Goal: Book appointment/travel/reservation

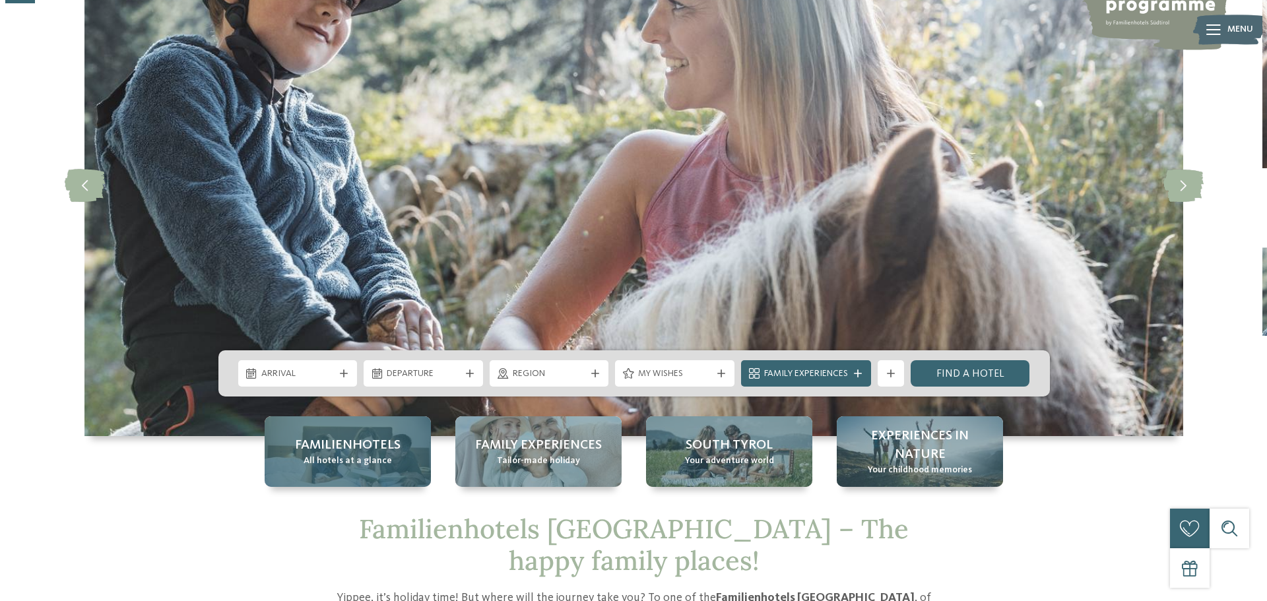
scroll to position [132, 0]
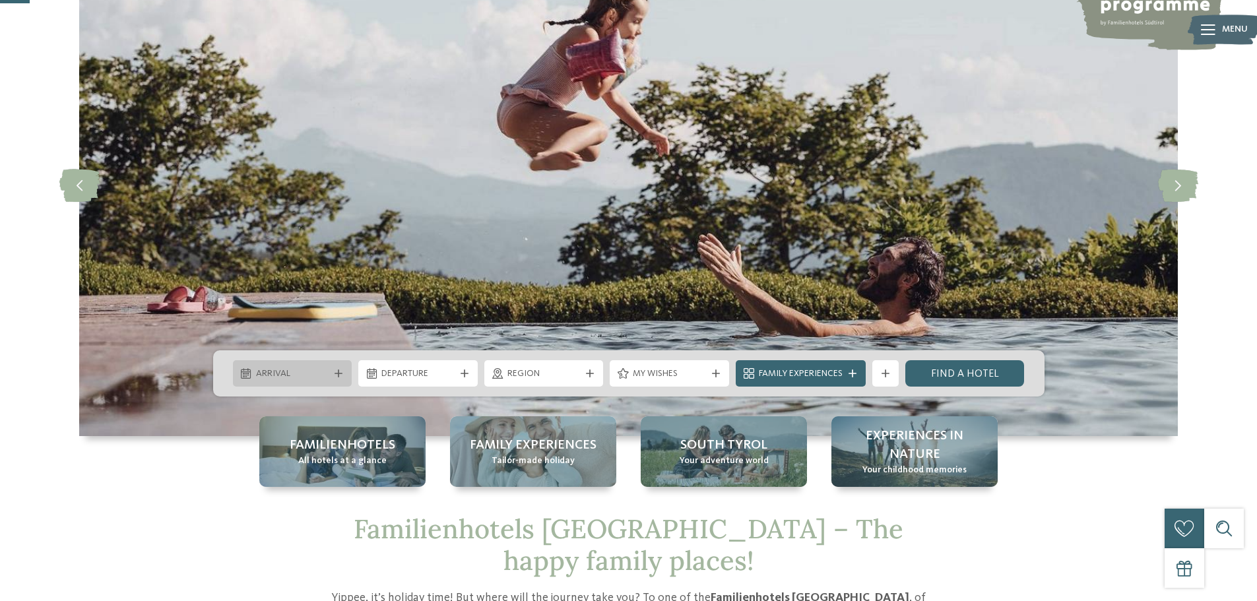
click at [294, 373] on span "Arrival" at bounding box center [292, 374] width 73 height 13
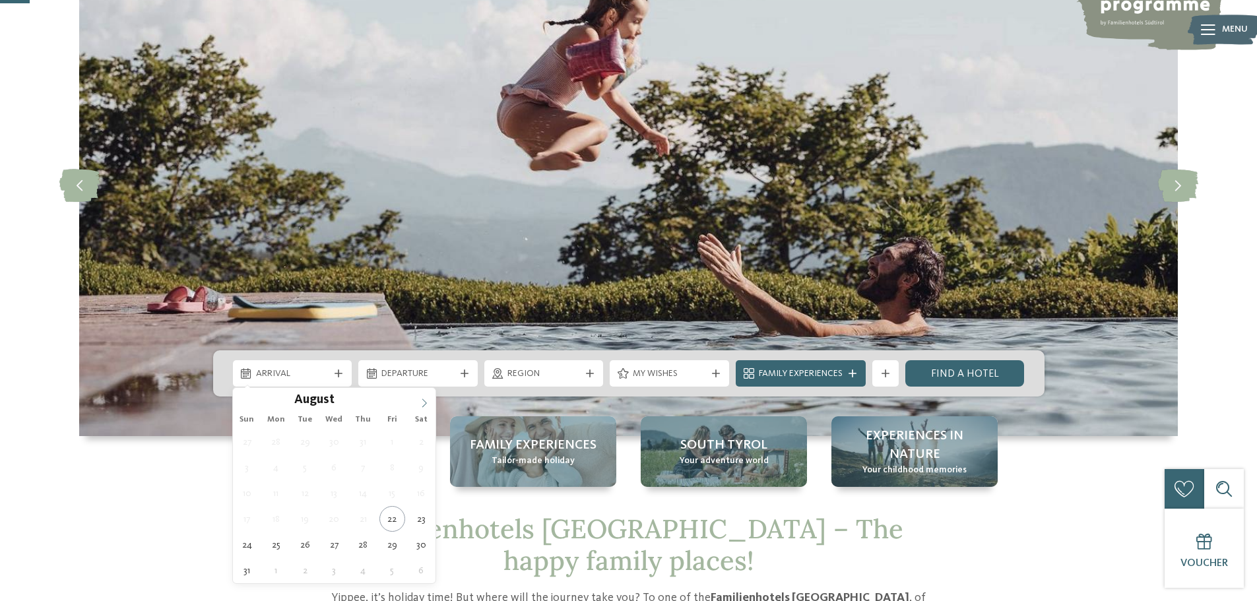
click at [425, 406] on icon at bounding box center [424, 403] width 9 height 9
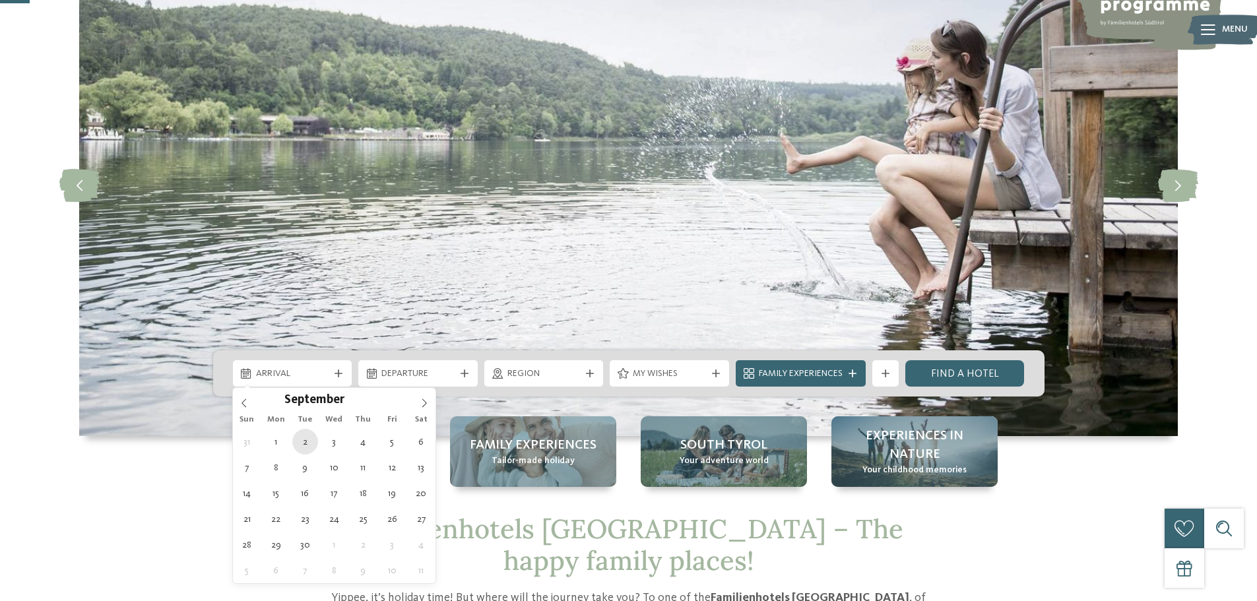
type div "02.09.2025"
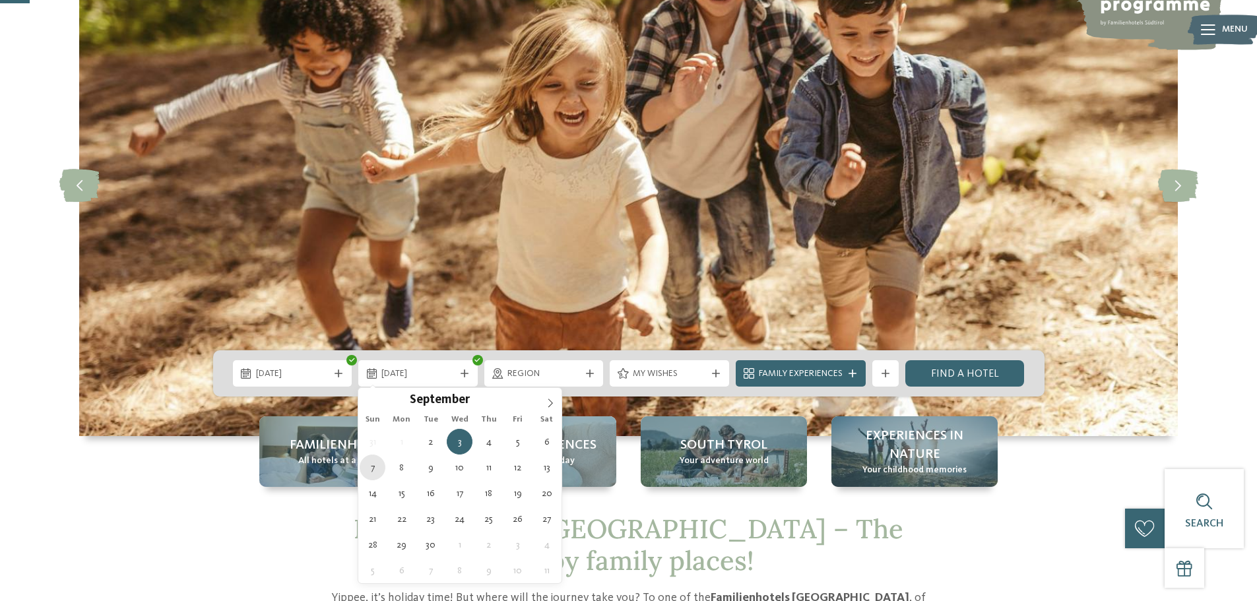
type div "07.09.2025"
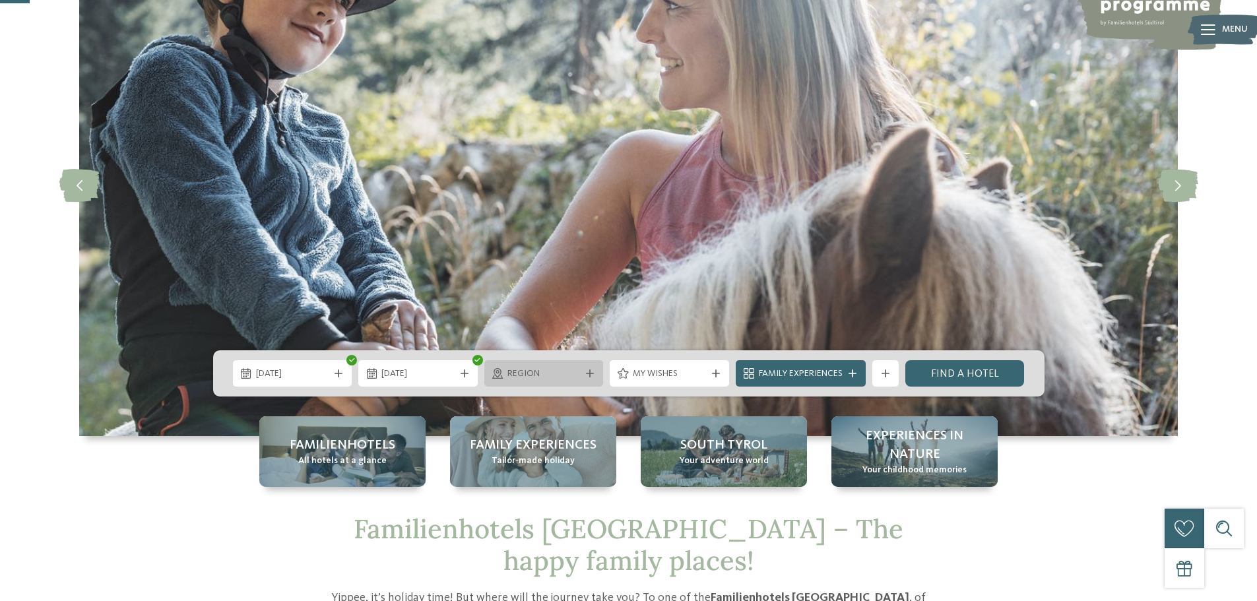
click at [557, 372] on span "Region" at bounding box center [543, 374] width 73 height 13
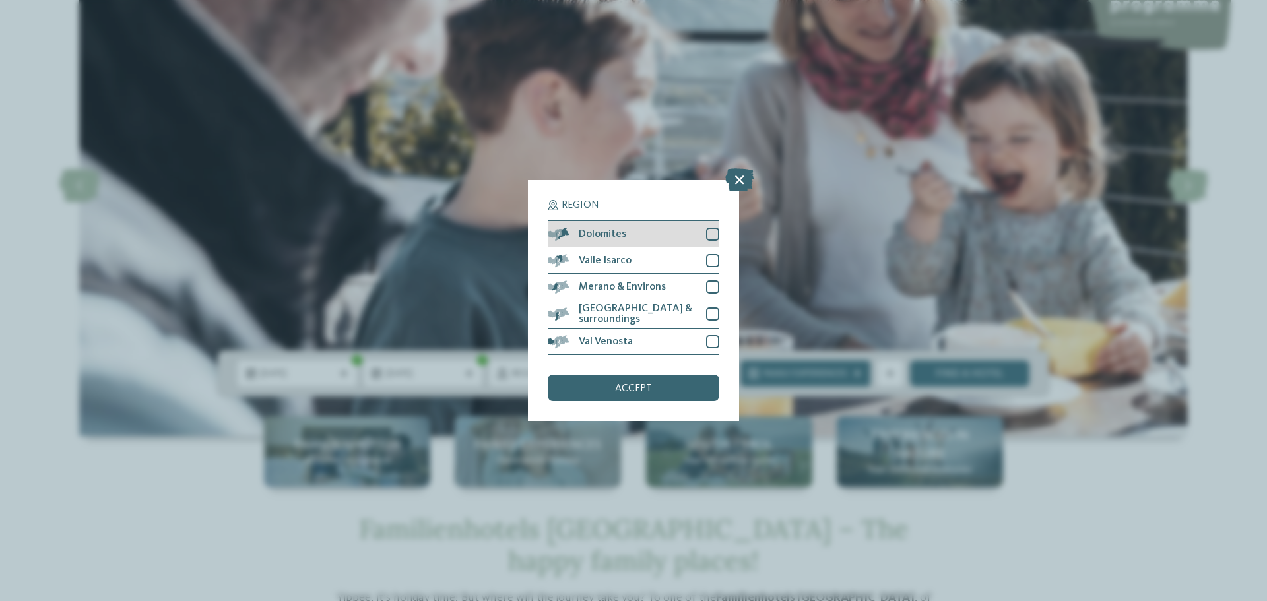
click at [713, 230] on div at bounding box center [712, 234] width 13 height 13
click at [711, 260] on div at bounding box center [712, 260] width 13 height 13
click at [709, 285] on div at bounding box center [712, 286] width 13 height 13
drag, startPoint x: 713, startPoint y: 311, endPoint x: 710, endPoint y: 331, distance: 20.6
click at [713, 311] on div at bounding box center [712, 313] width 13 height 13
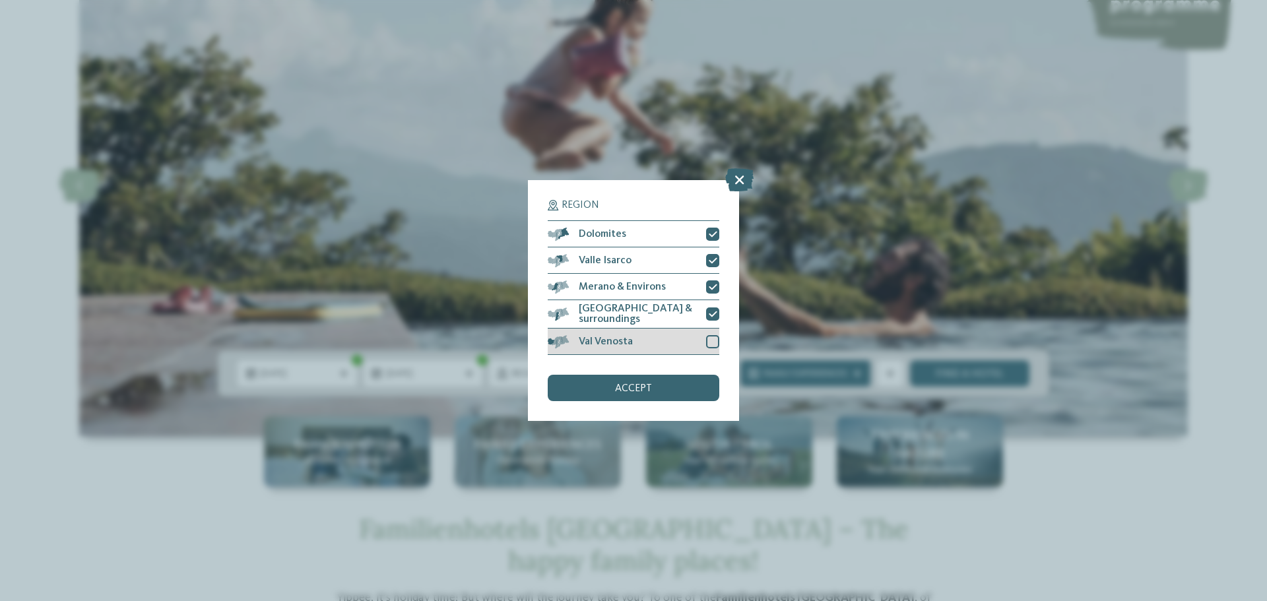
click at [713, 339] on div at bounding box center [712, 341] width 13 height 13
click at [643, 384] on span "accept" at bounding box center [633, 388] width 37 height 11
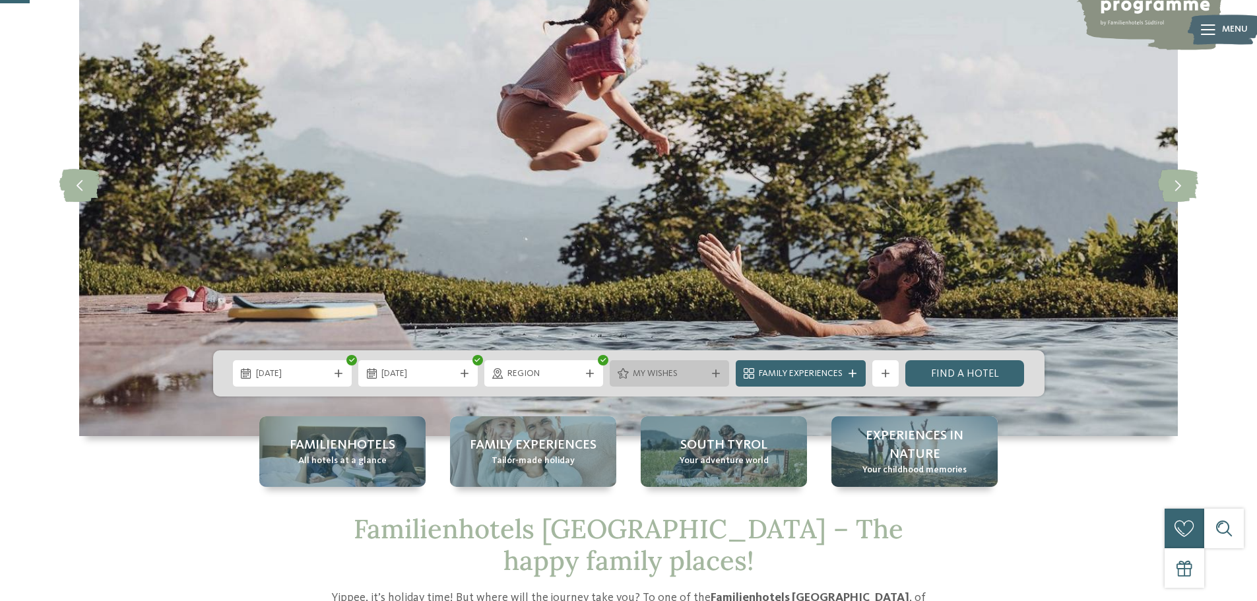
click at [688, 372] on span "My wishes" at bounding box center [669, 374] width 73 height 13
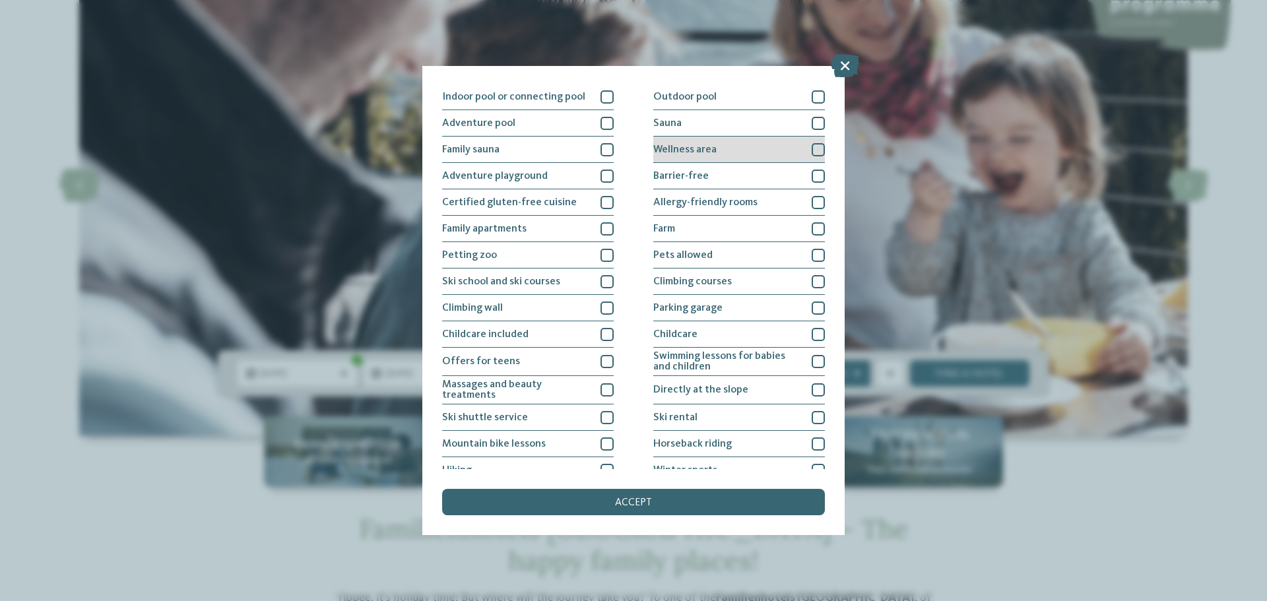
scroll to position [0, 0]
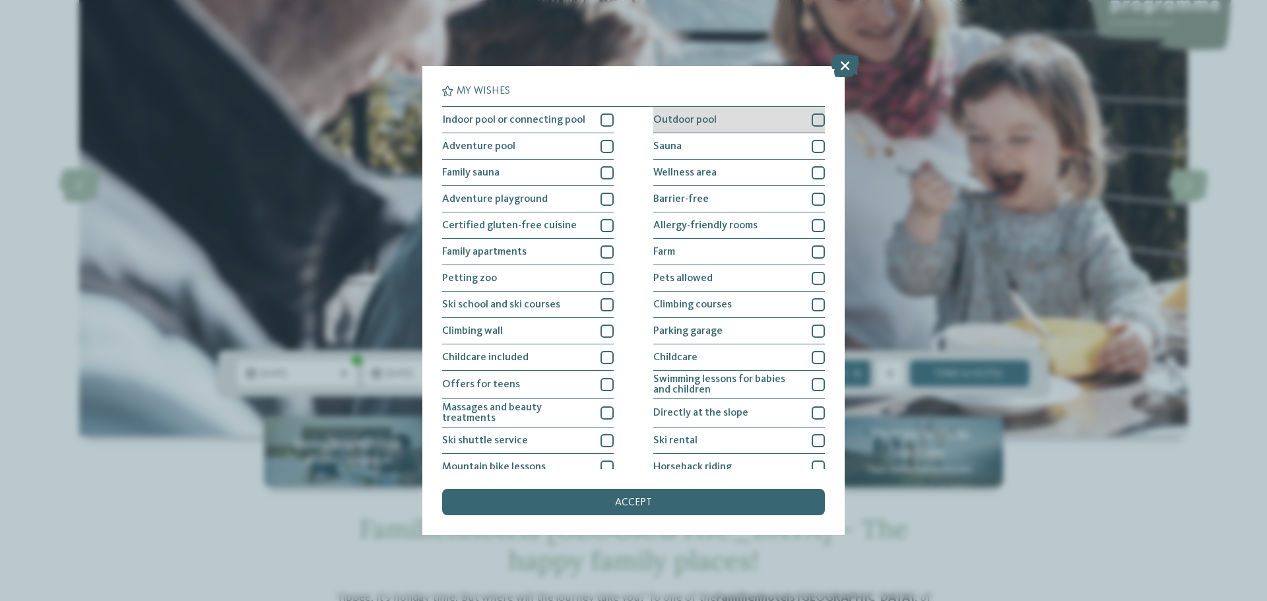
click at [814, 121] on div at bounding box center [818, 119] width 13 height 13
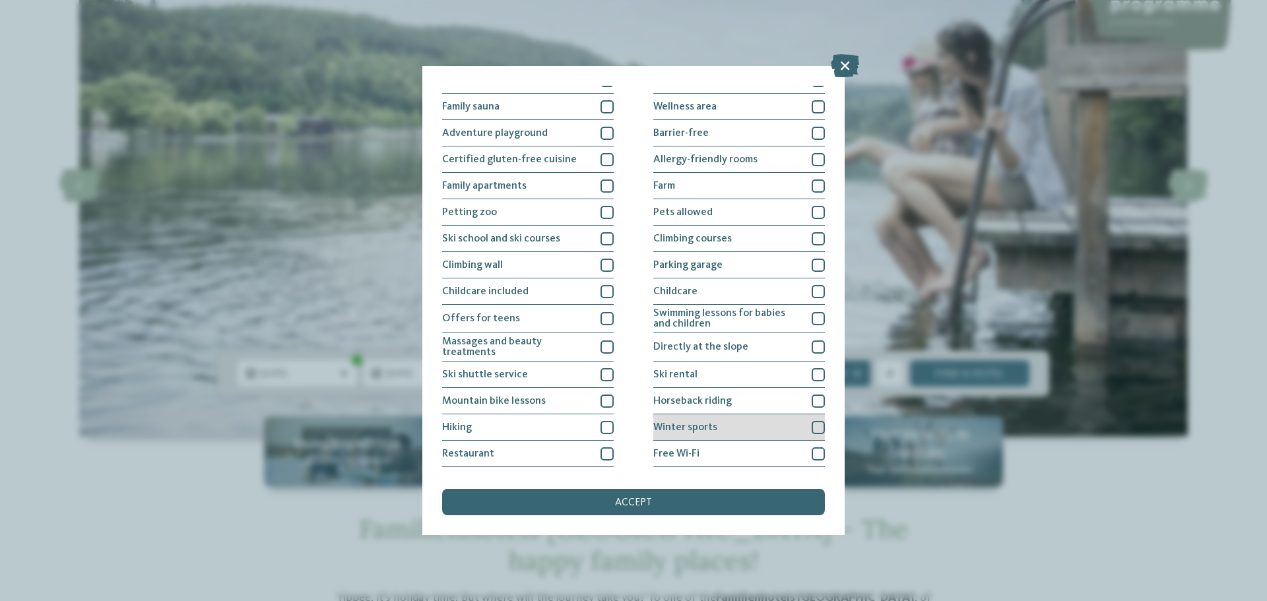
scroll to position [90, 0]
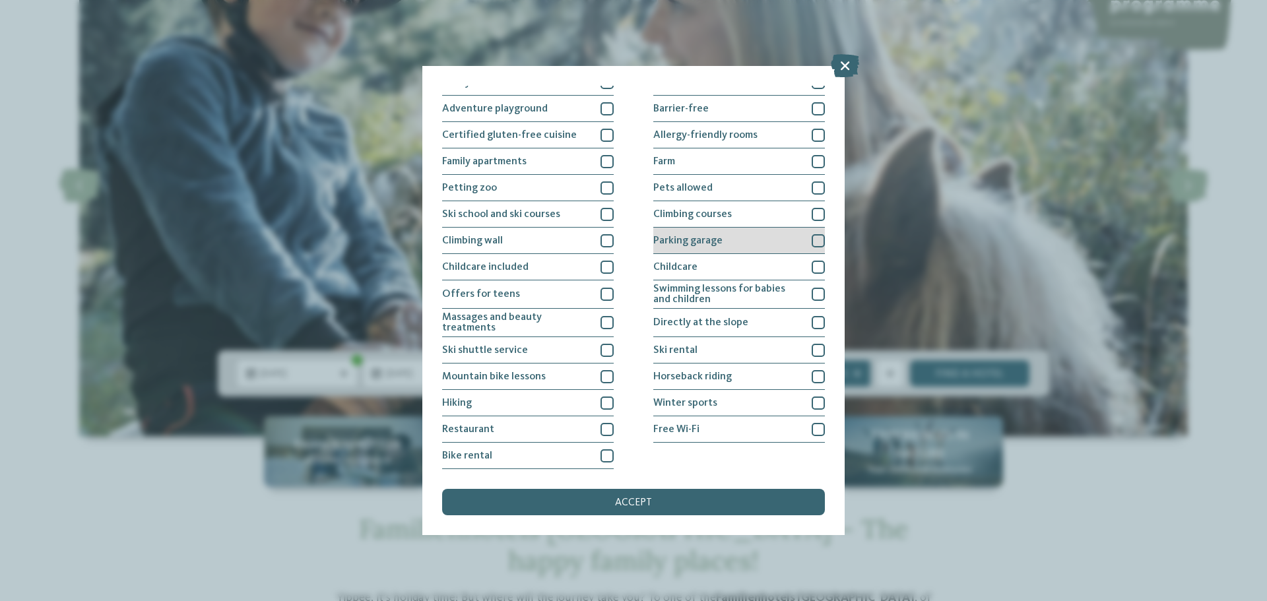
click at [812, 237] on div at bounding box center [818, 240] width 13 height 13
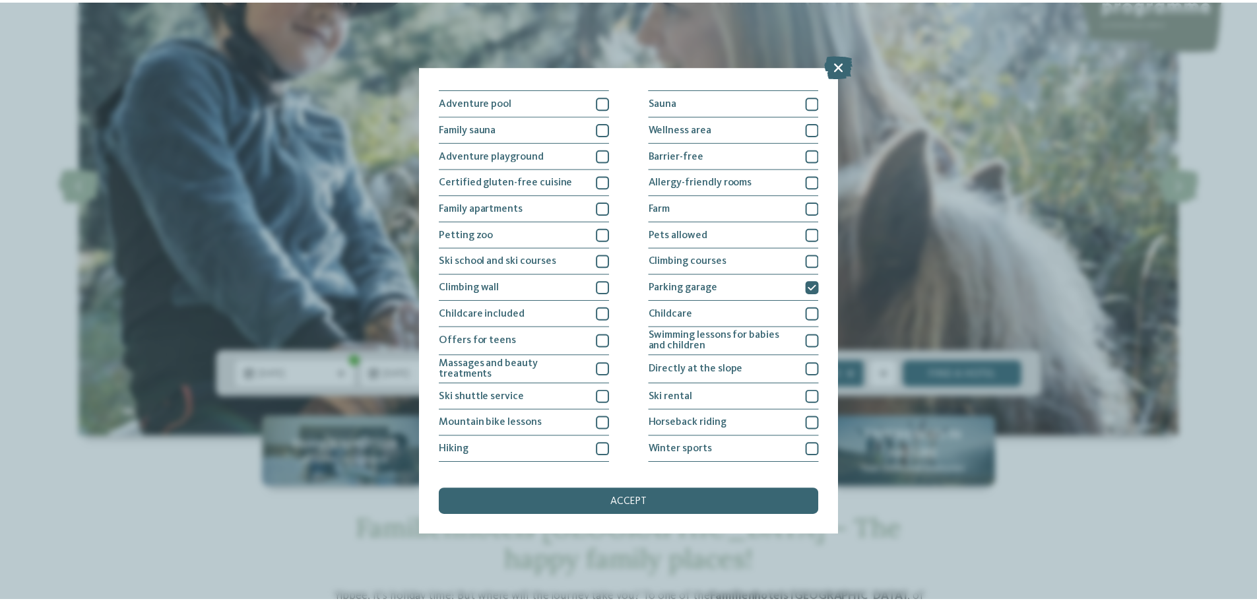
scroll to position [0, 0]
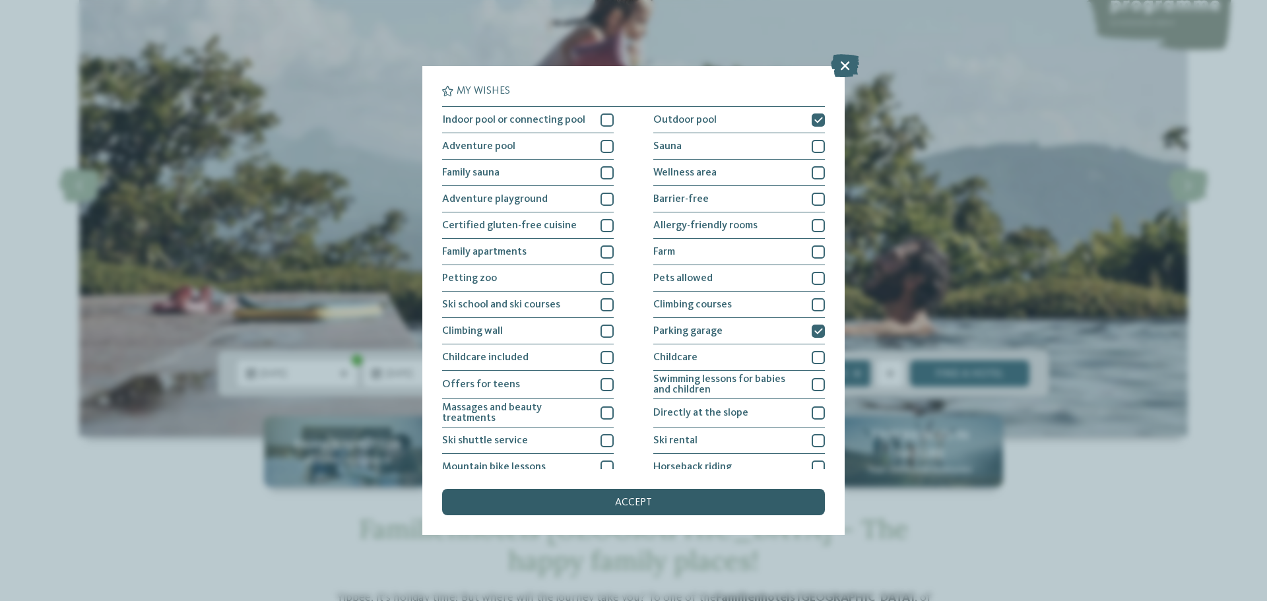
click at [624, 499] on span "accept" at bounding box center [633, 503] width 37 height 11
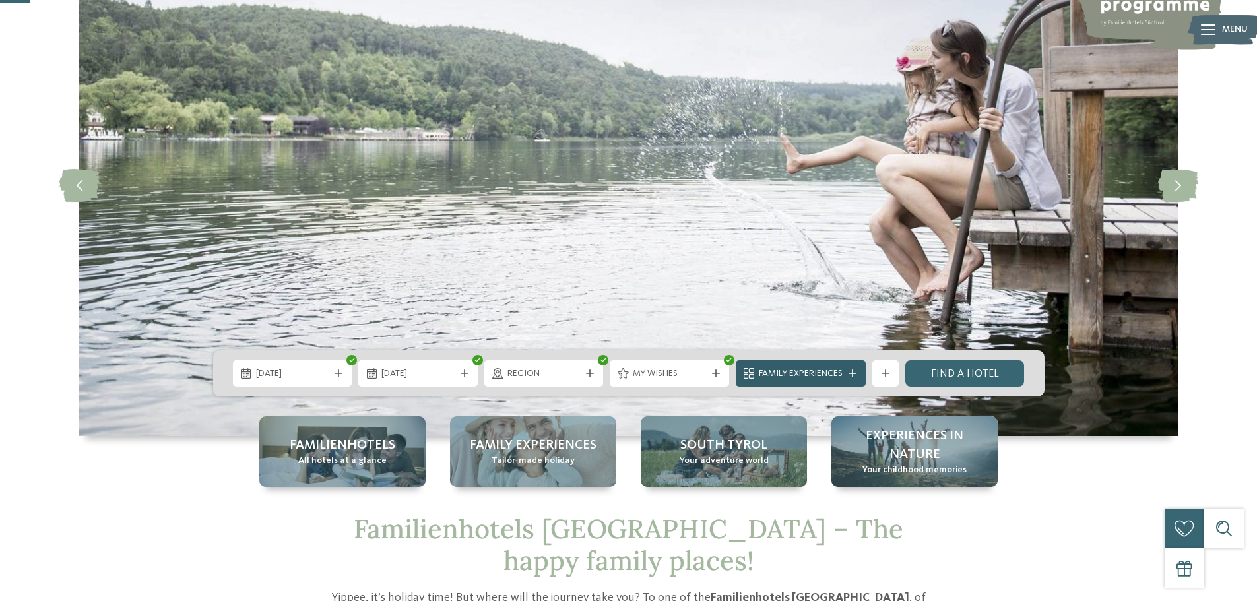
click at [820, 372] on span "Family Experiences" at bounding box center [801, 374] width 84 height 13
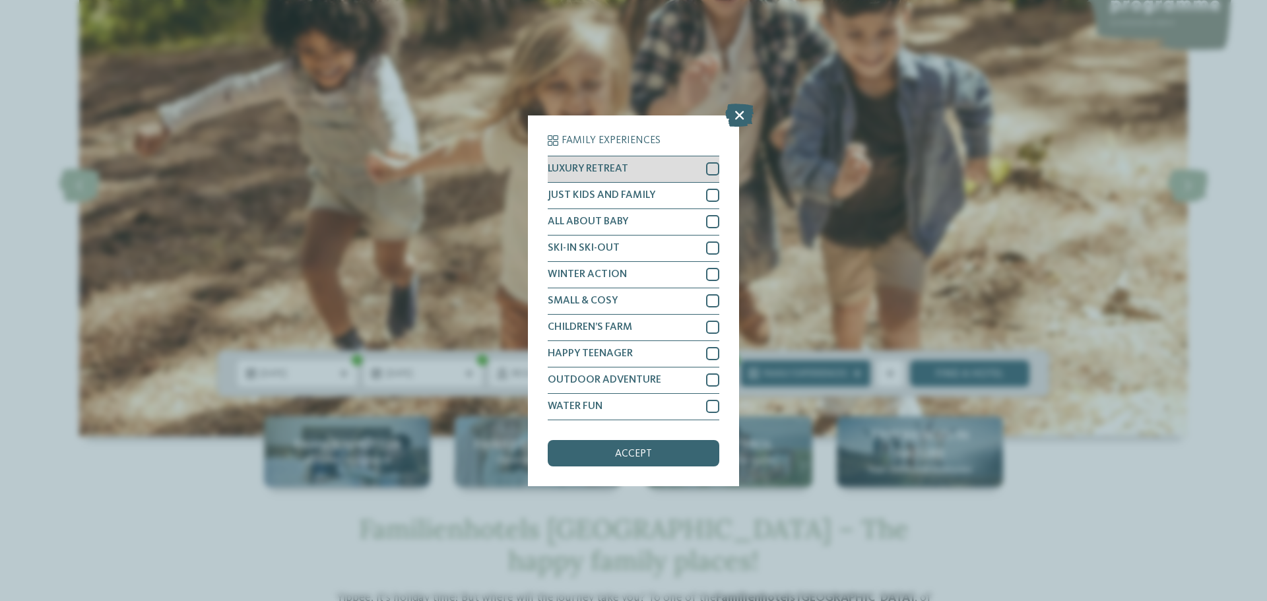
click at [715, 164] on div at bounding box center [712, 168] width 13 height 13
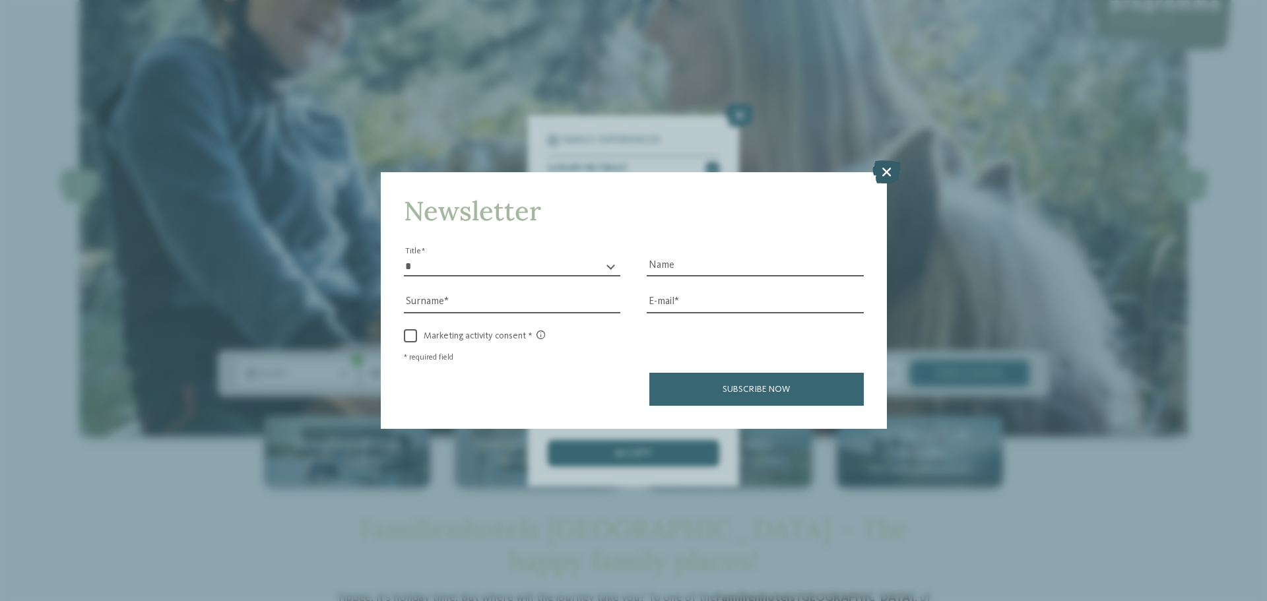
click at [882, 167] on icon at bounding box center [886, 171] width 28 height 23
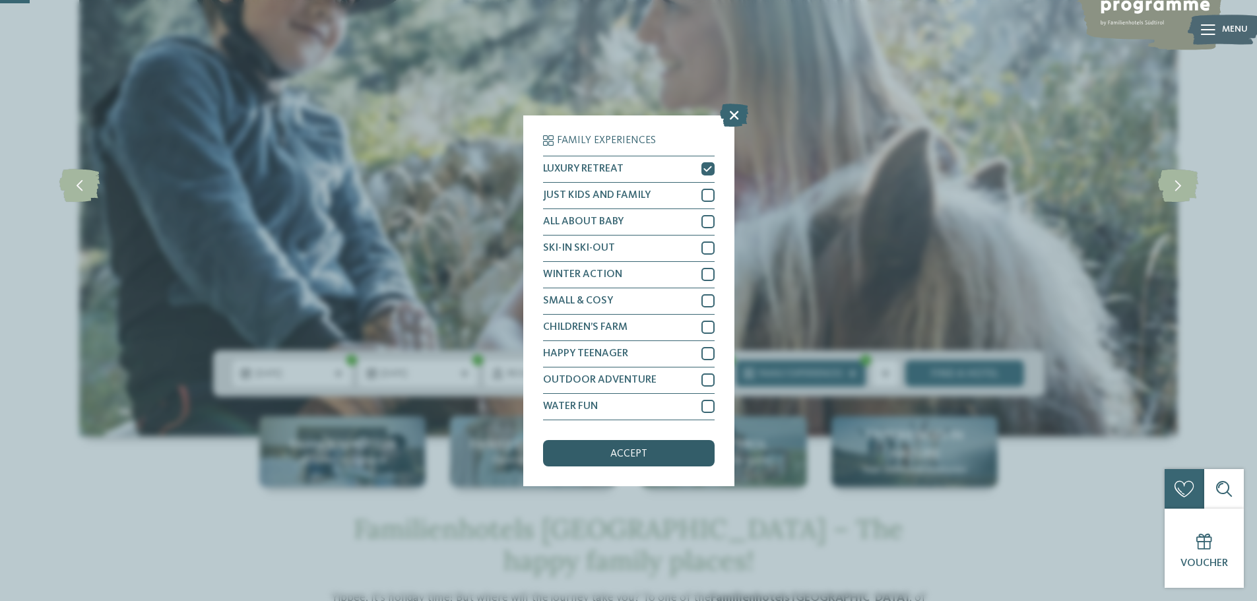
click at [633, 447] on div "accept" at bounding box center [629, 453] width 172 height 26
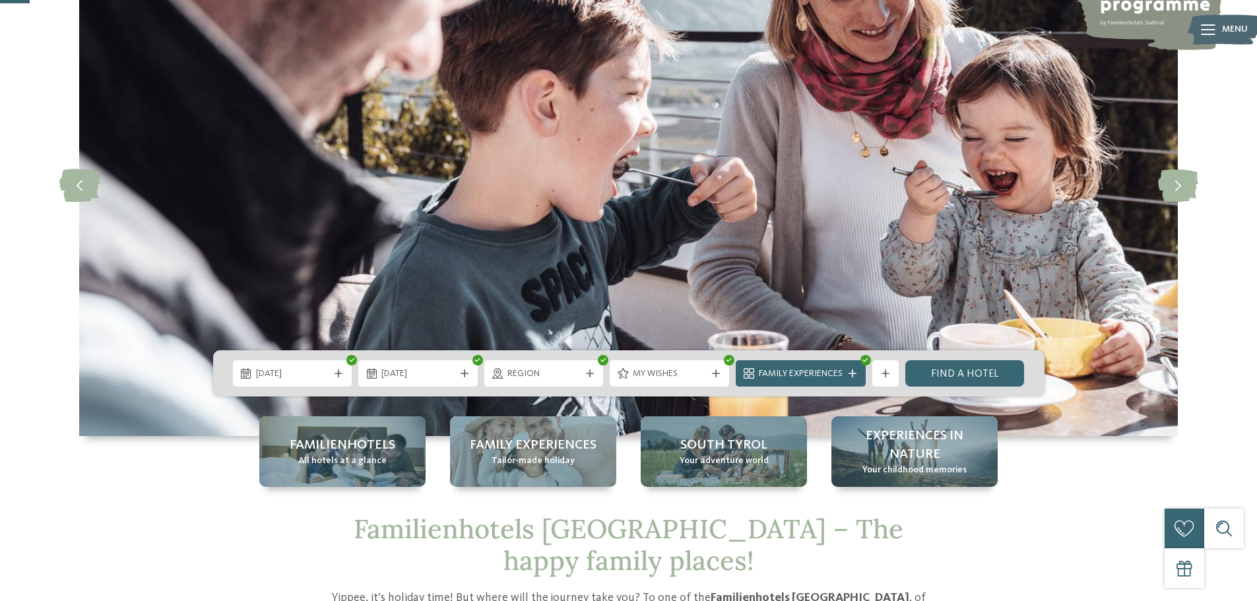
drag, startPoint x: 955, startPoint y: 374, endPoint x: 963, endPoint y: 398, distance: 25.3
click at [955, 374] on link "Find a hotel" at bounding box center [964, 373] width 119 height 26
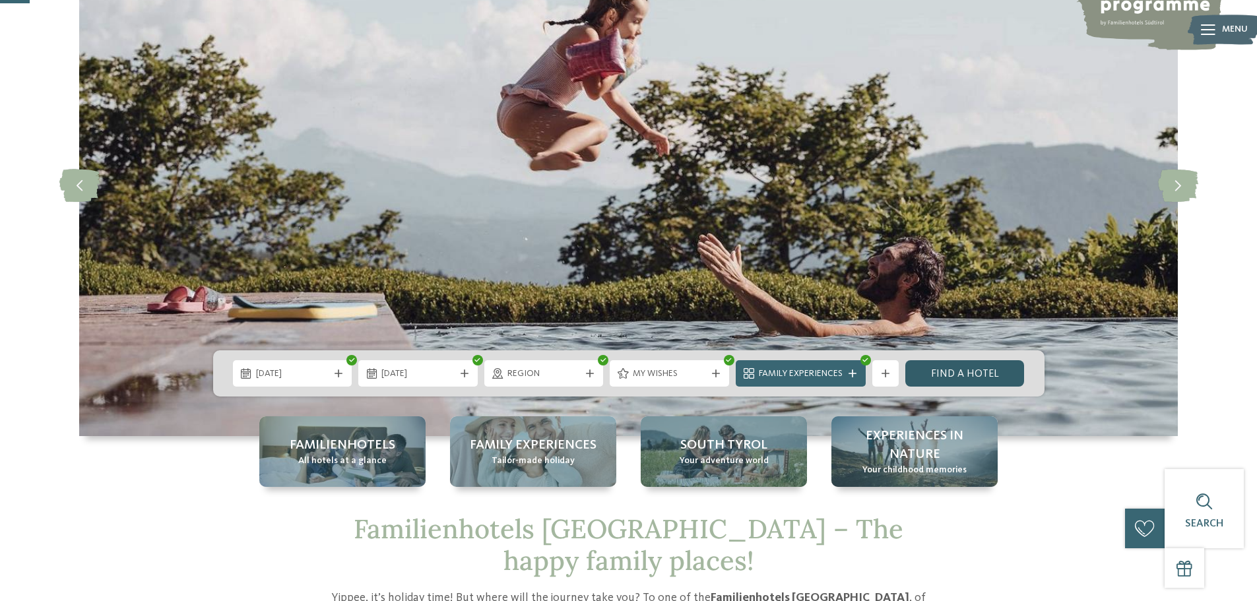
click at [973, 371] on link "Find a hotel" at bounding box center [964, 373] width 119 height 26
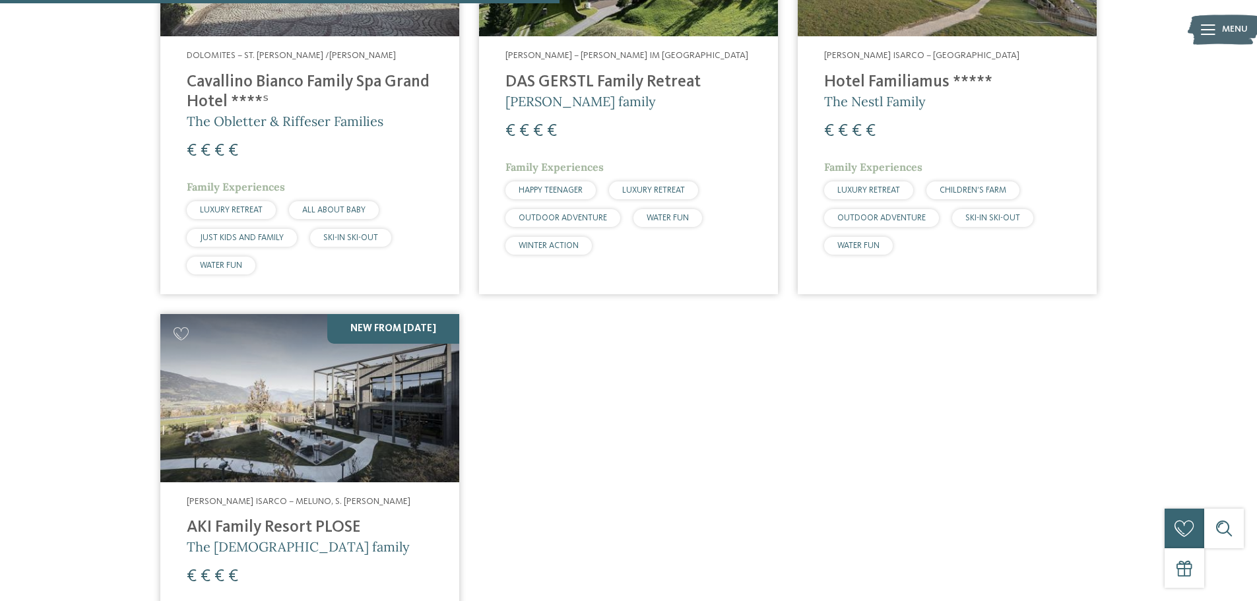
scroll to position [698, 0]
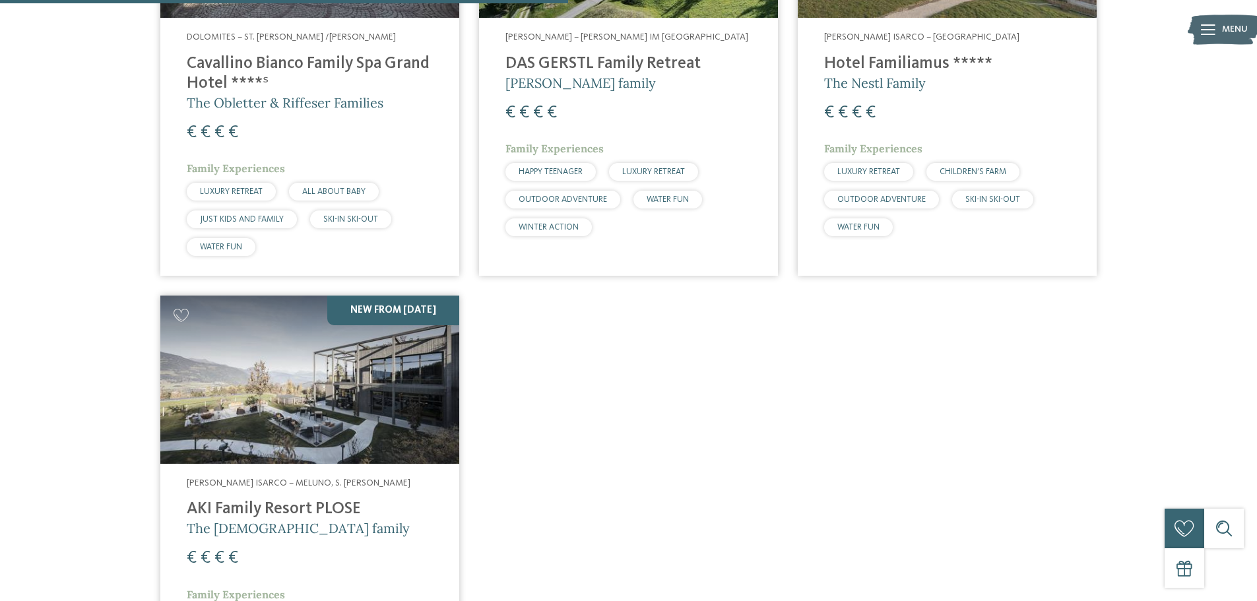
click at [354, 335] on img at bounding box center [309, 380] width 299 height 168
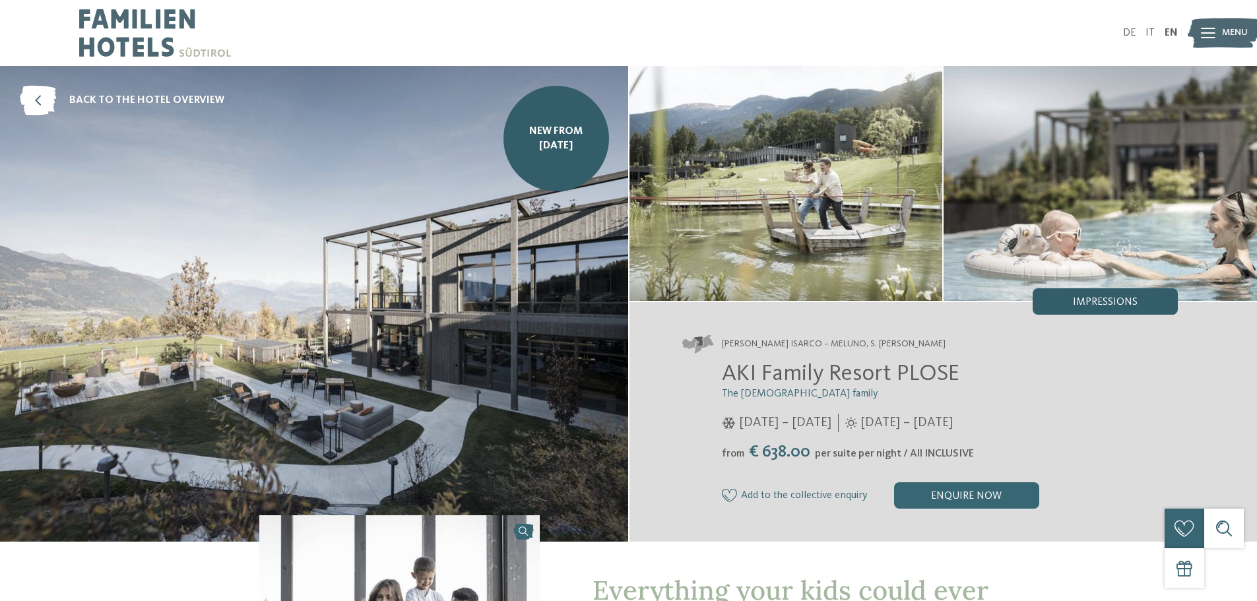
click at [1105, 301] on span "Impressions" at bounding box center [1105, 302] width 65 height 11
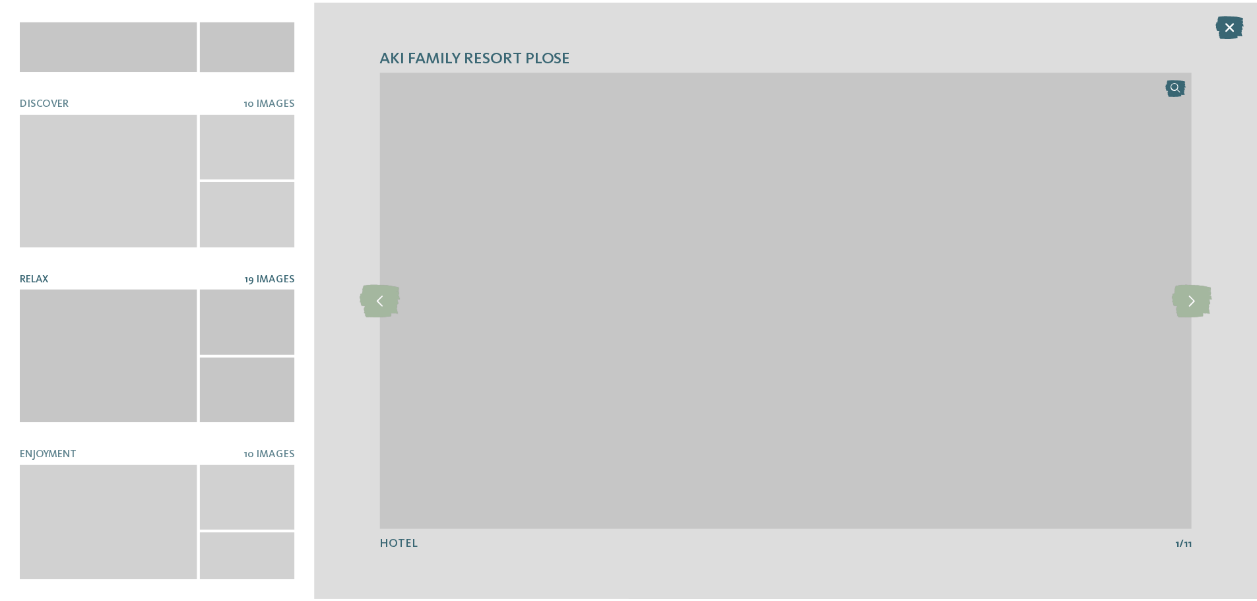
scroll to position [105, 0]
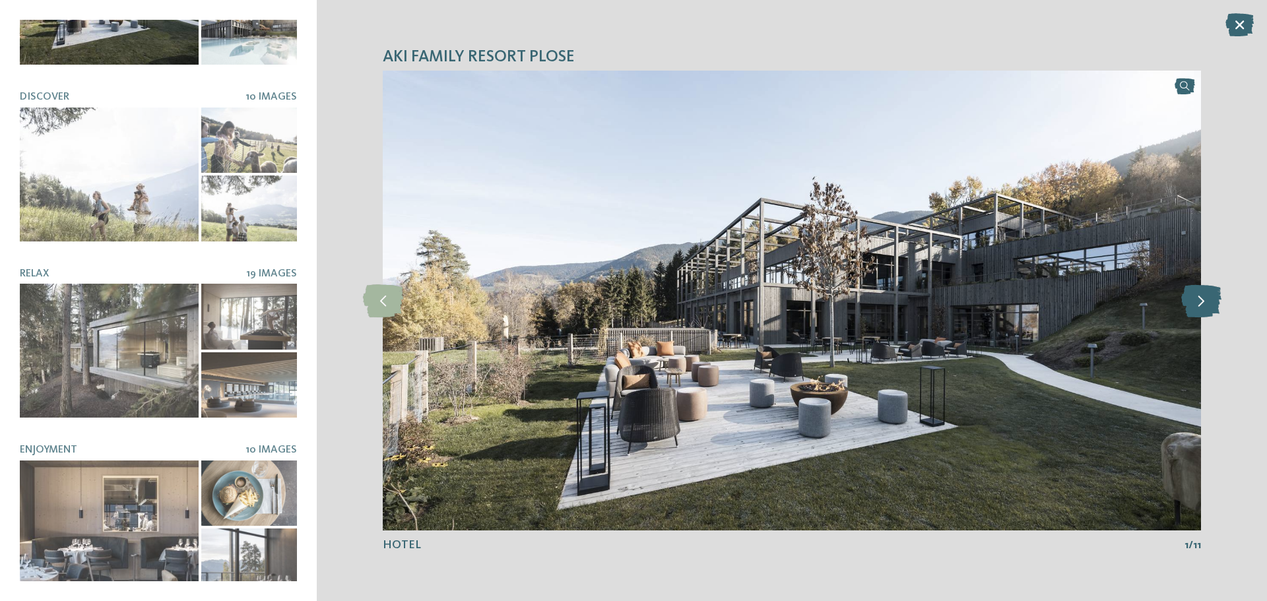
click at [1204, 300] on icon at bounding box center [1201, 300] width 40 height 33
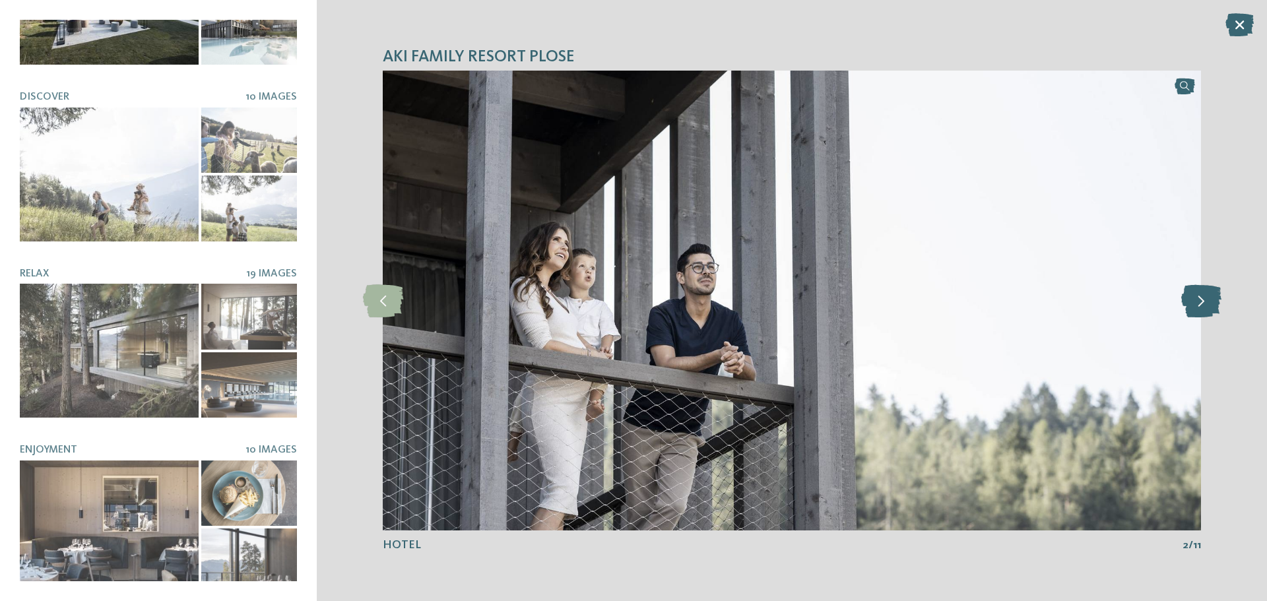
click at [1204, 300] on icon at bounding box center [1201, 300] width 40 height 33
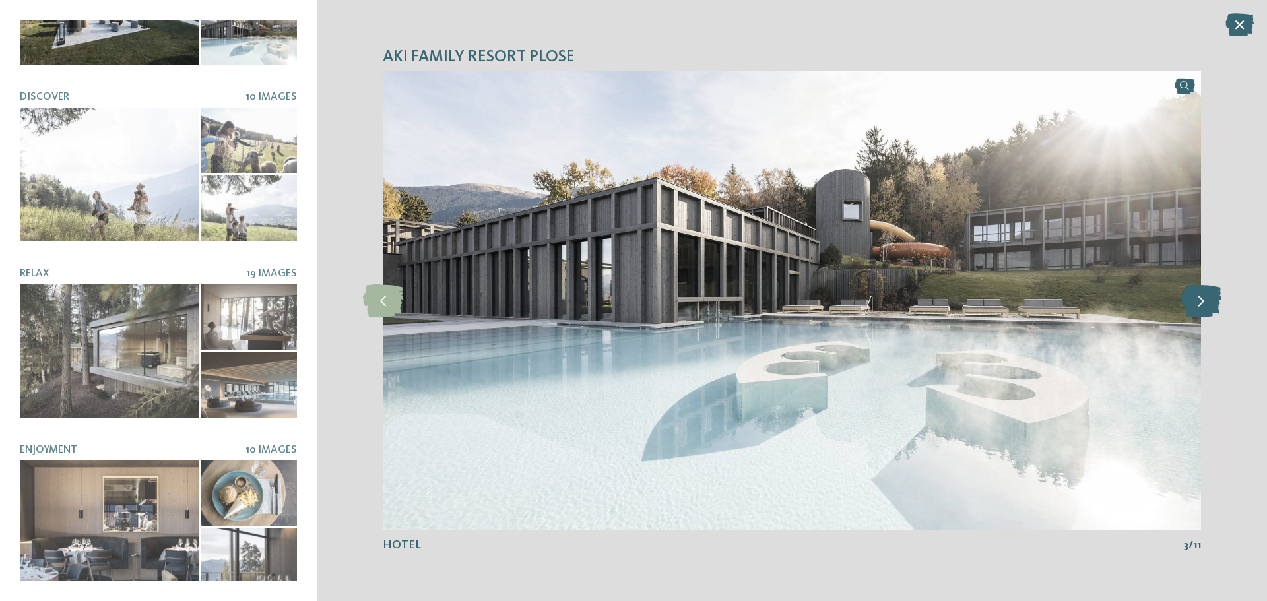
click at [1204, 300] on icon at bounding box center [1201, 300] width 40 height 33
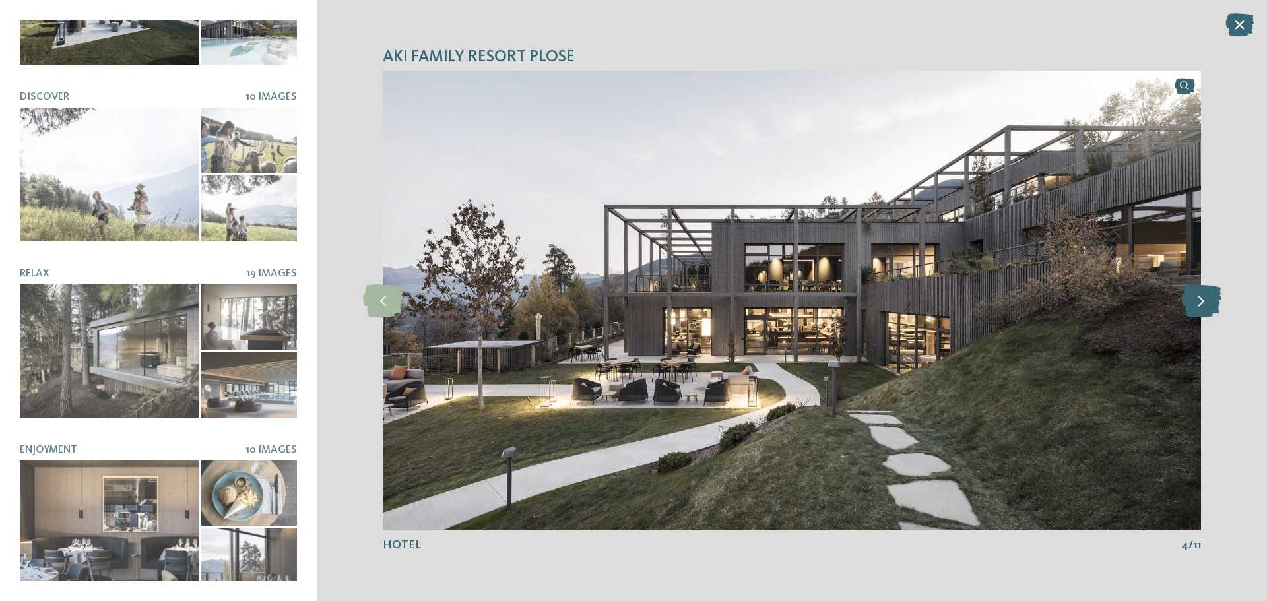
click at [1204, 300] on icon at bounding box center [1201, 300] width 40 height 33
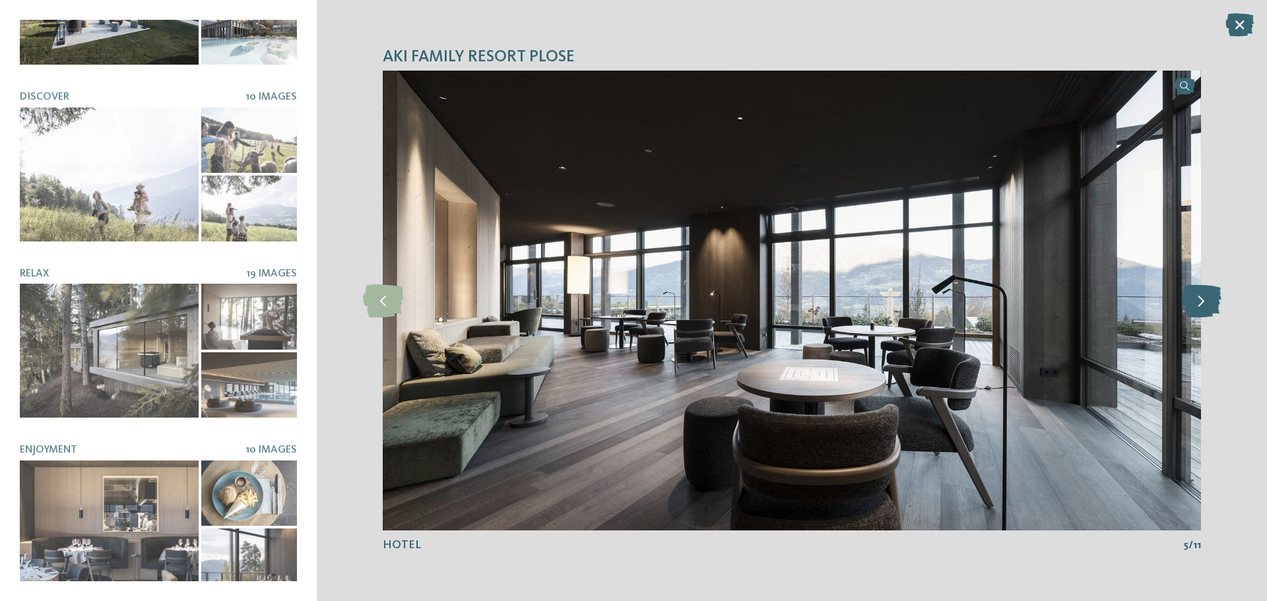
click at [1204, 300] on icon at bounding box center [1201, 300] width 40 height 33
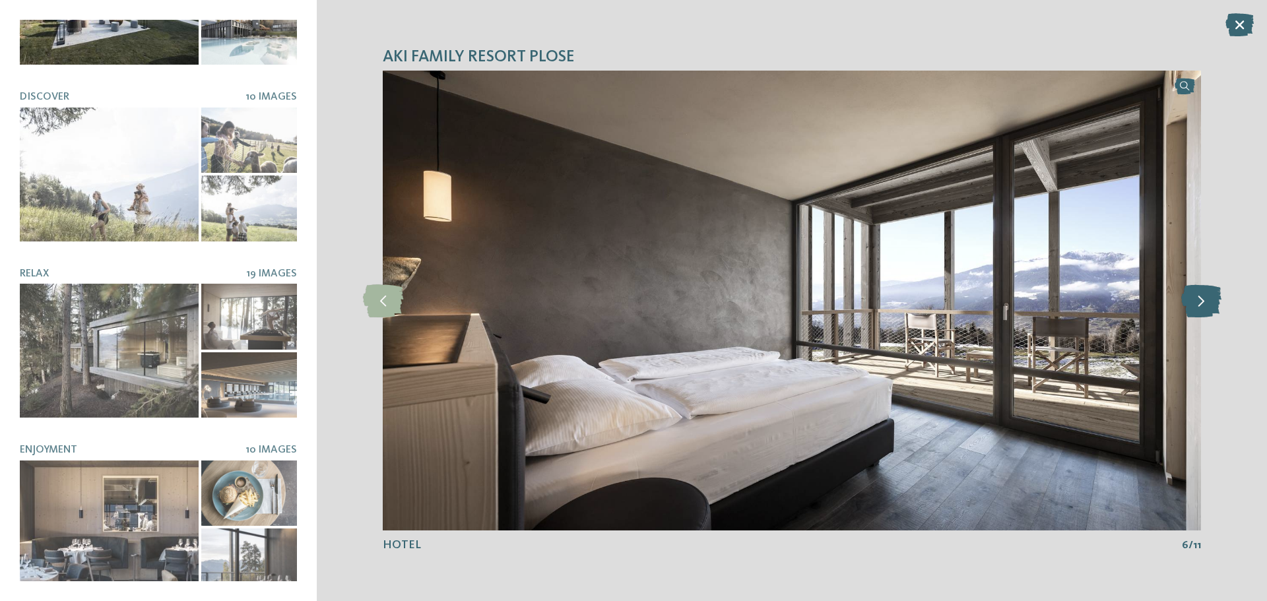
click at [1204, 300] on icon at bounding box center [1201, 300] width 40 height 33
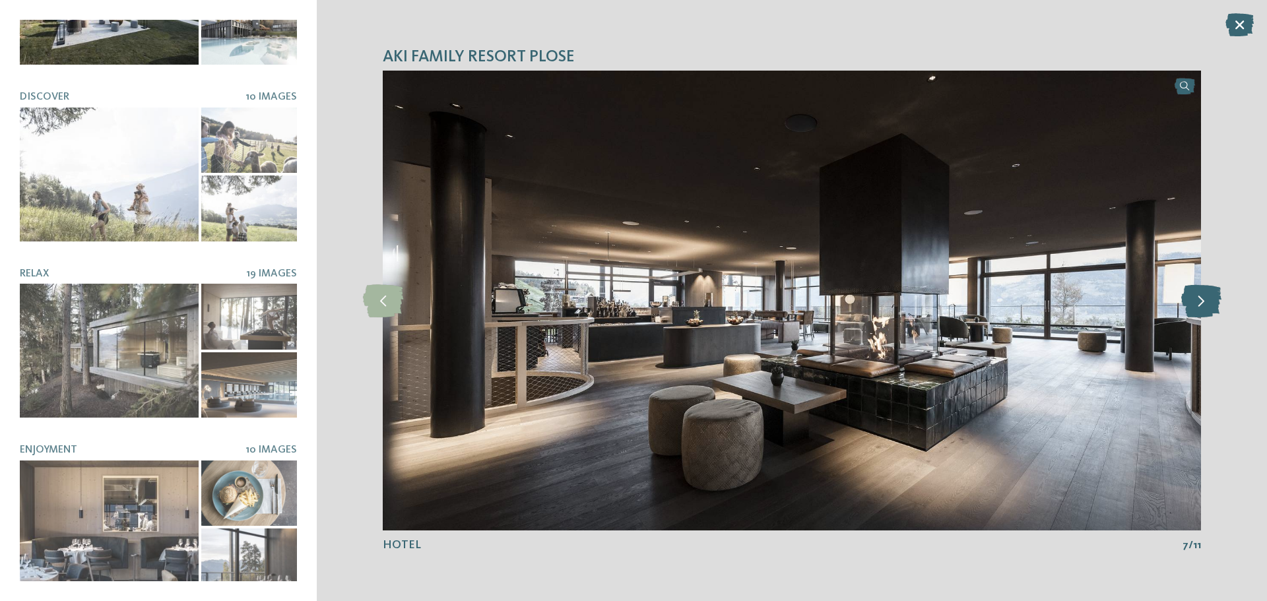
click at [1204, 300] on icon at bounding box center [1201, 300] width 40 height 33
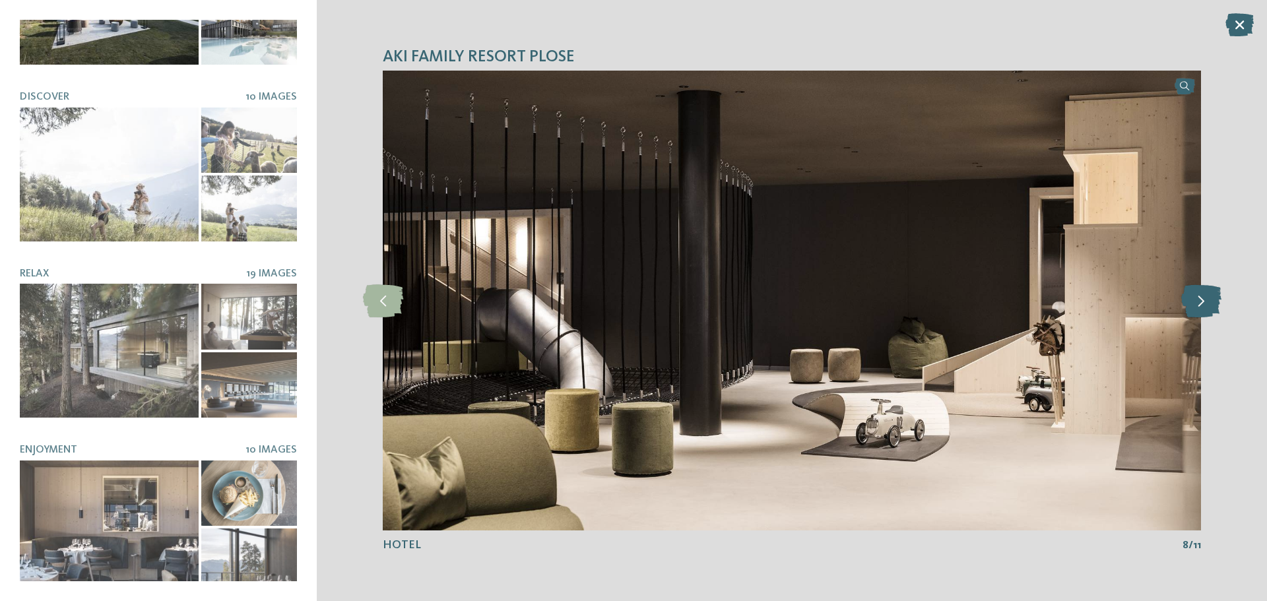
click at [1204, 300] on icon at bounding box center [1201, 300] width 40 height 33
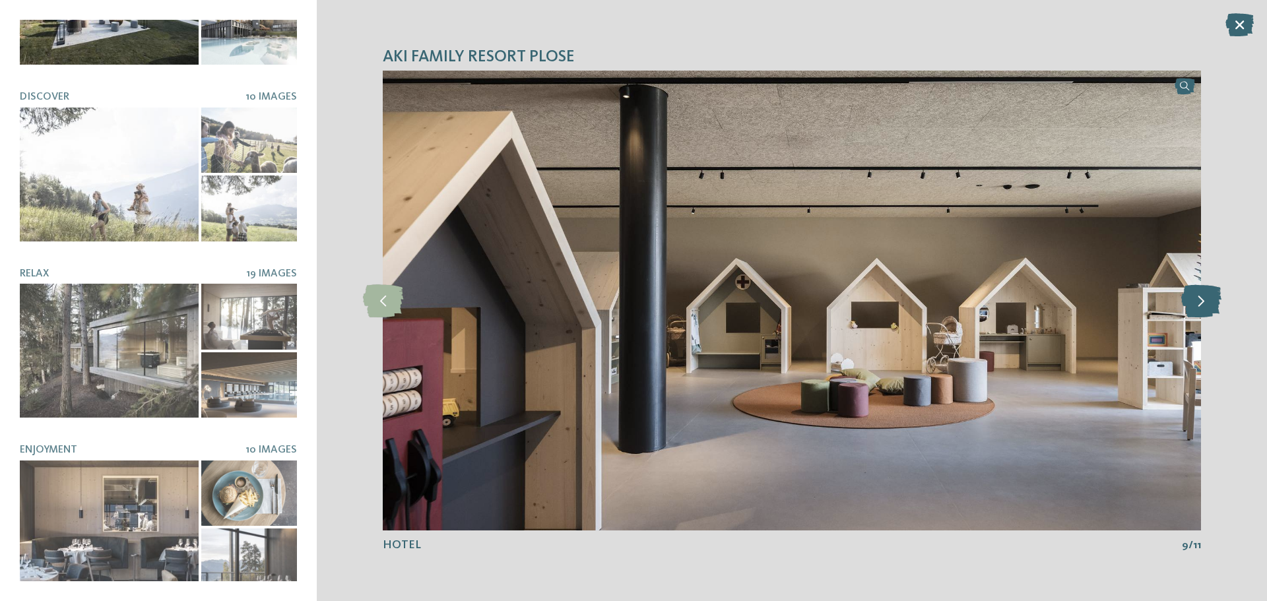
click at [1204, 300] on icon at bounding box center [1201, 300] width 40 height 33
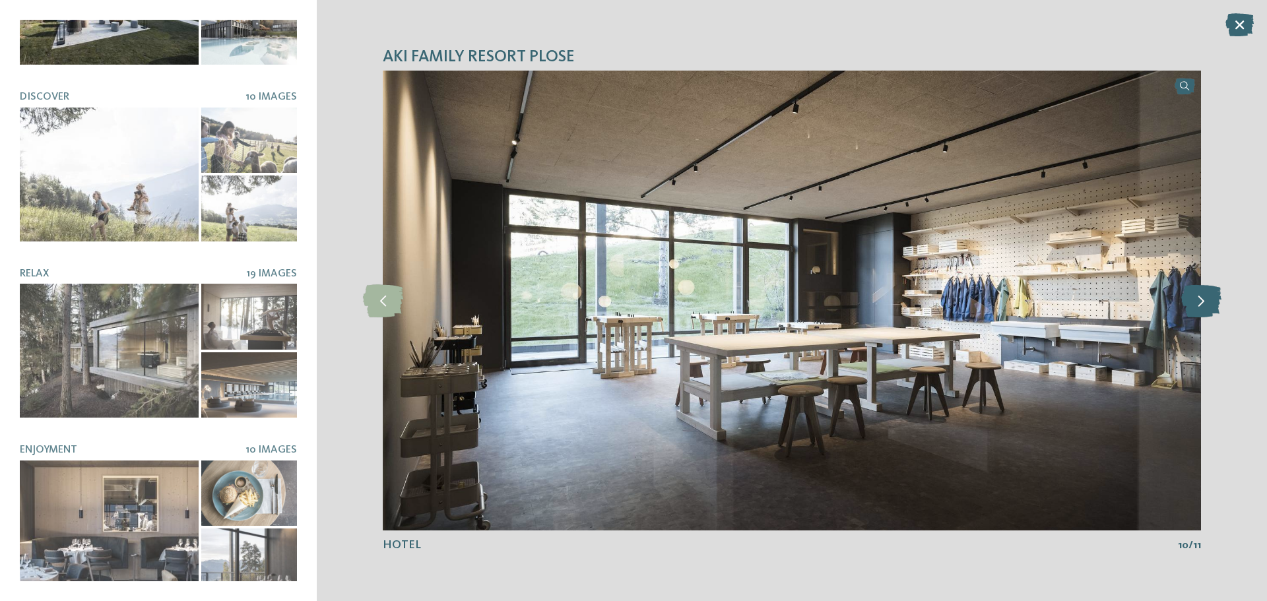
click at [1204, 300] on icon at bounding box center [1201, 300] width 40 height 33
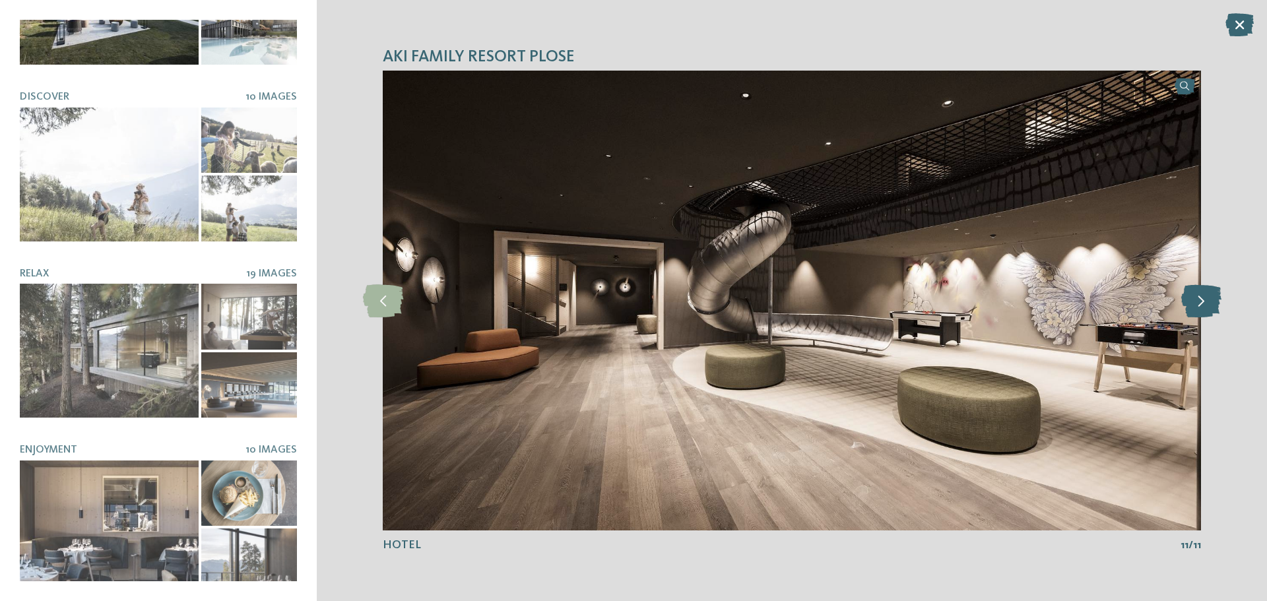
click at [1204, 300] on icon at bounding box center [1201, 300] width 40 height 33
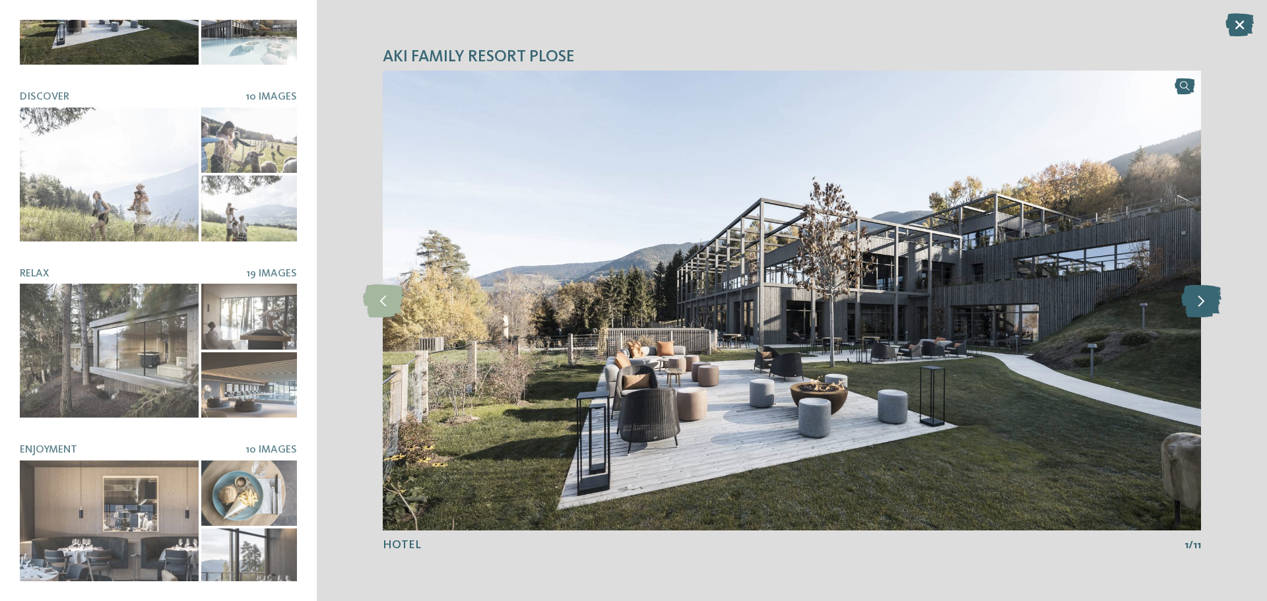
click at [1204, 300] on icon at bounding box center [1201, 300] width 40 height 33
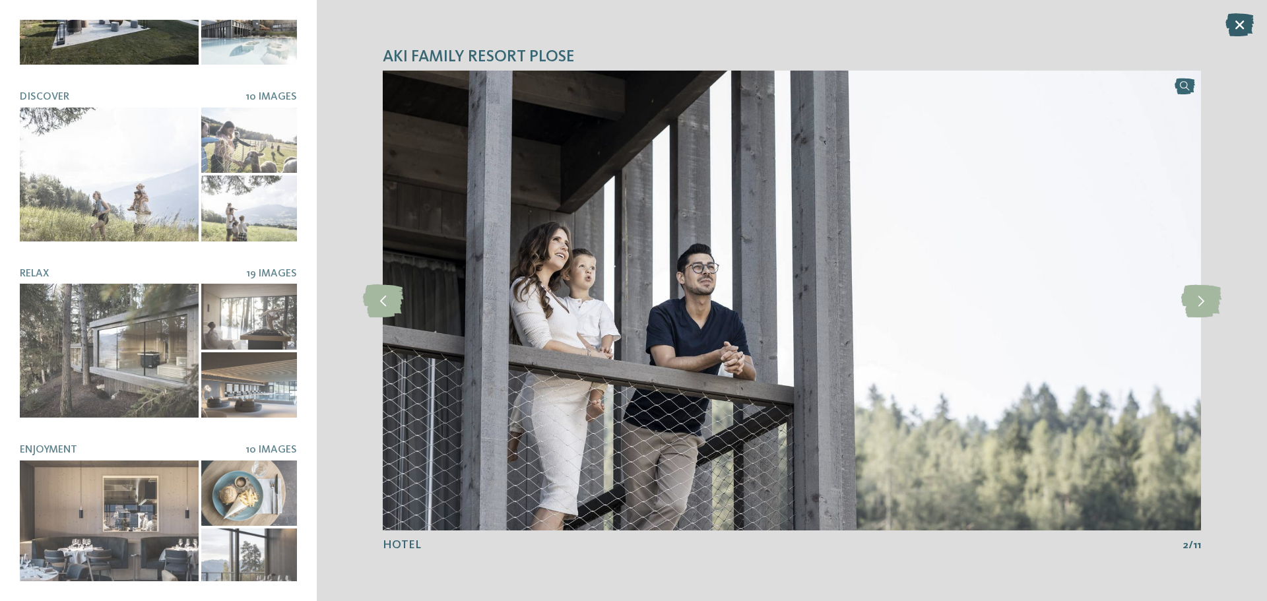
click at [1237, 23] on icon at bounding box center [1239, 24] width 28 height 23
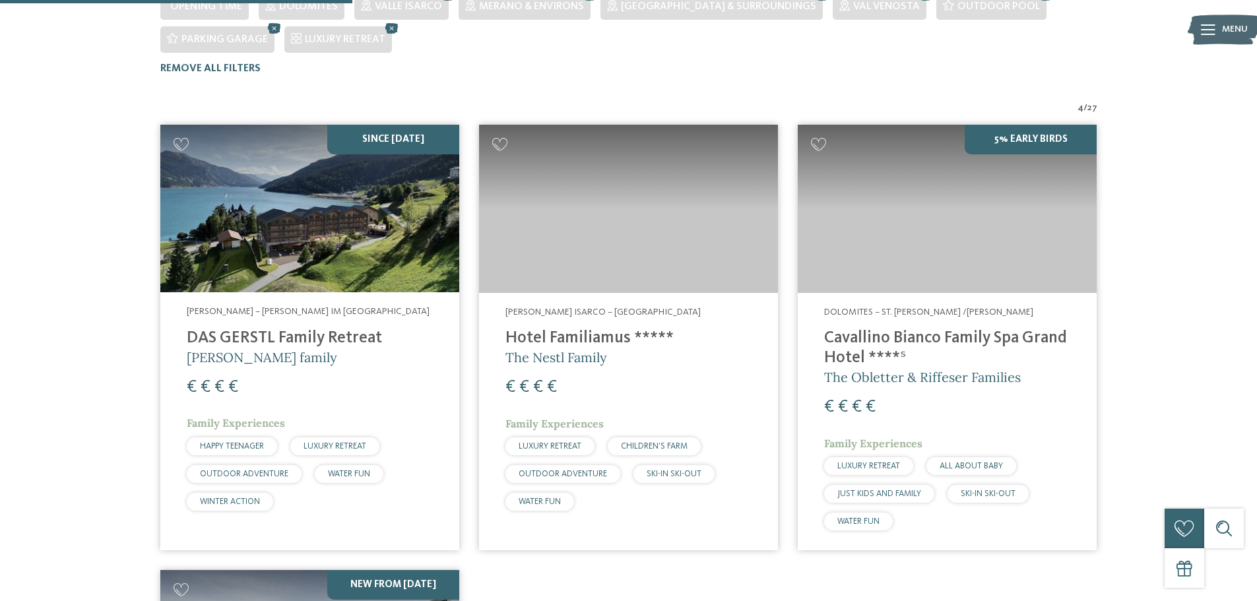
scroll to position [434, 0]
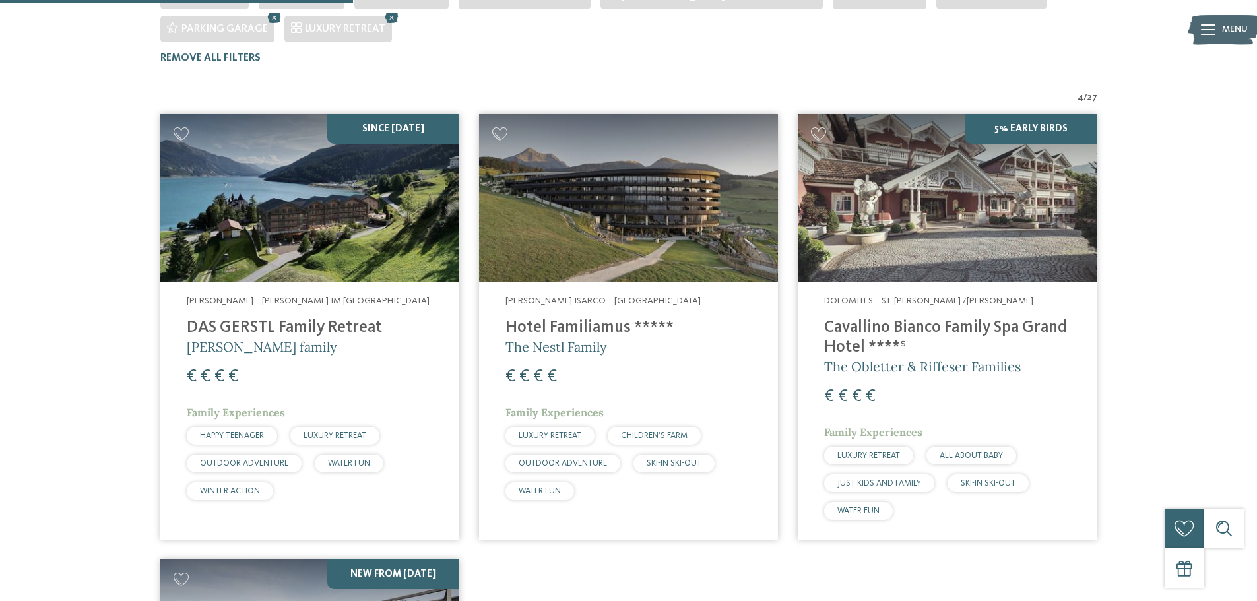
click at [619, 194] on img at bounding box center [628, 198] width 299 height 168
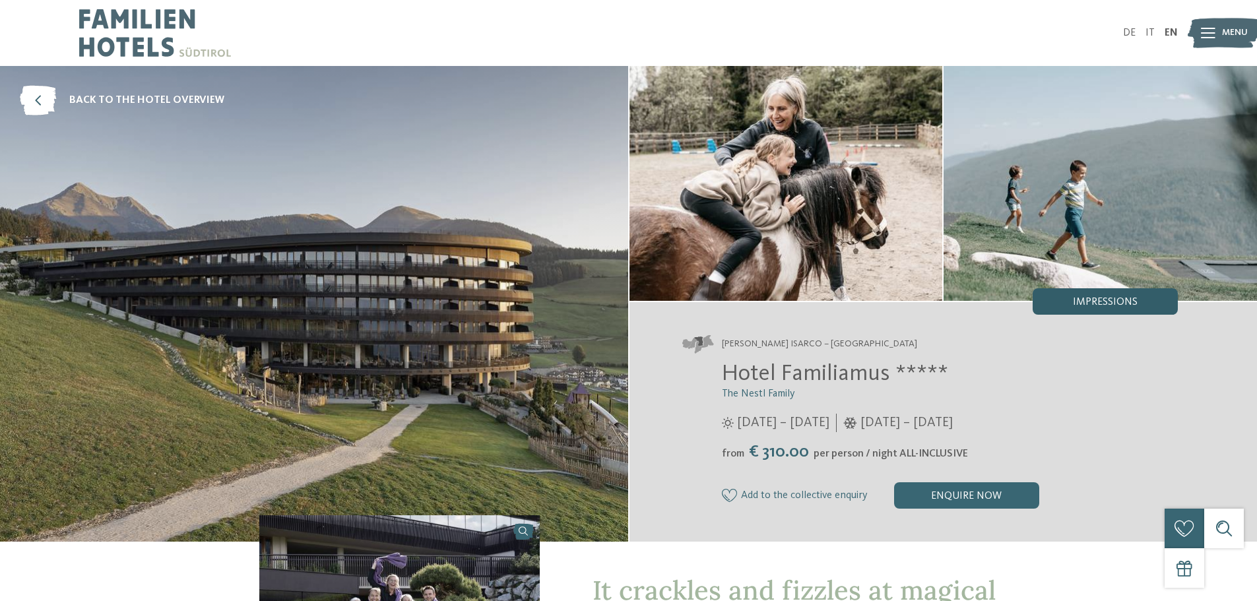
click at [1099, 300] on span "Impressions" at bounding box center [1105, 302] width 65 height 11
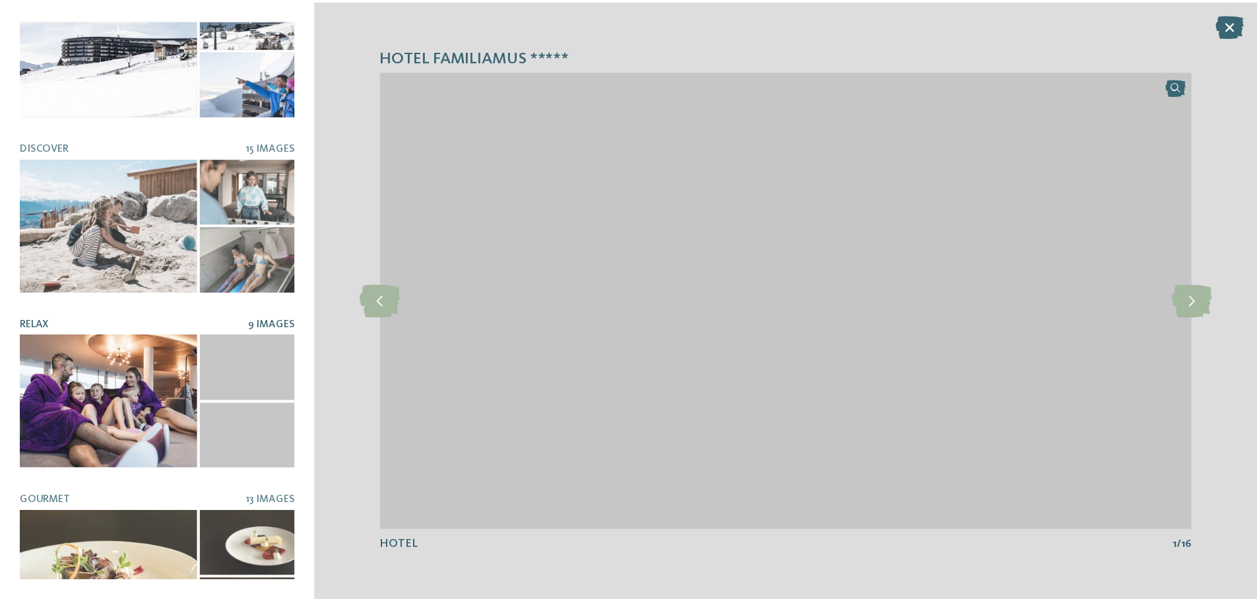
scroll to position [105, 0]
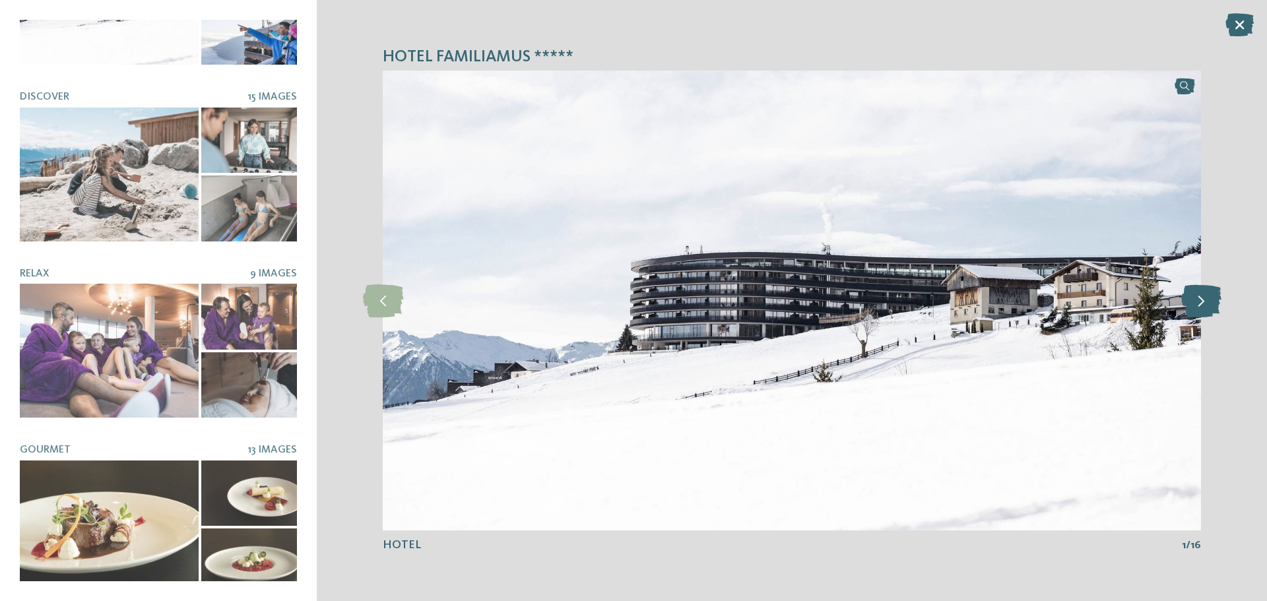
click at [1200, 298] on icon at bounding box center [1201, 300] width 40 height 33
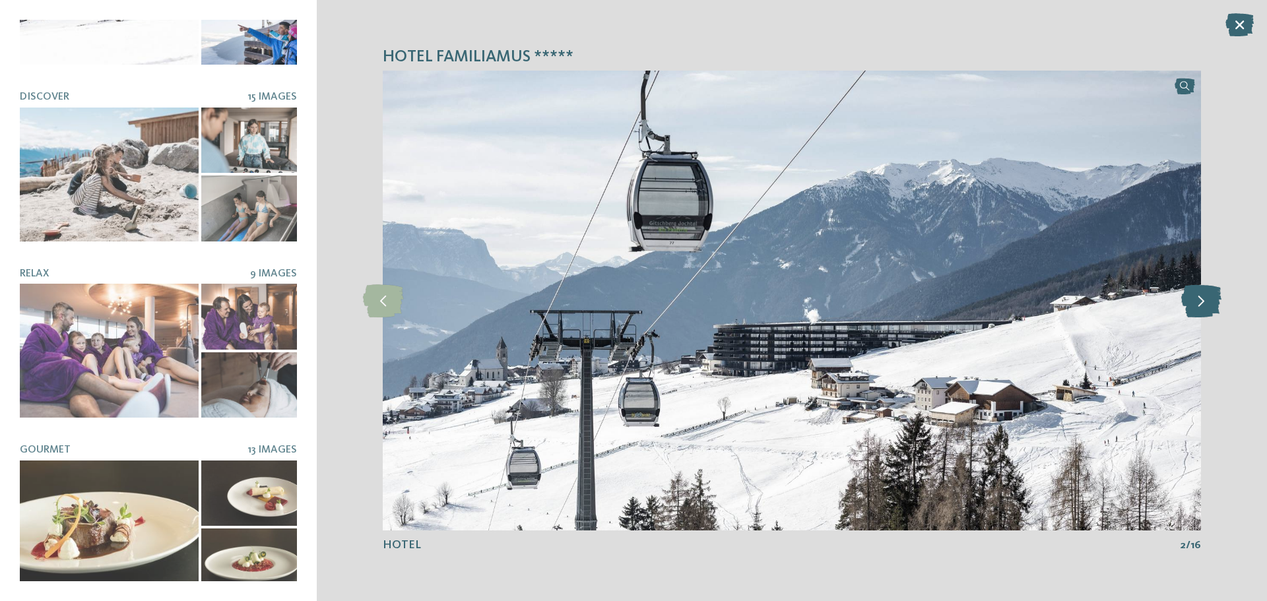
click at [1202, 300] on icon at bounding box center [1201, 300] width 40 height 33
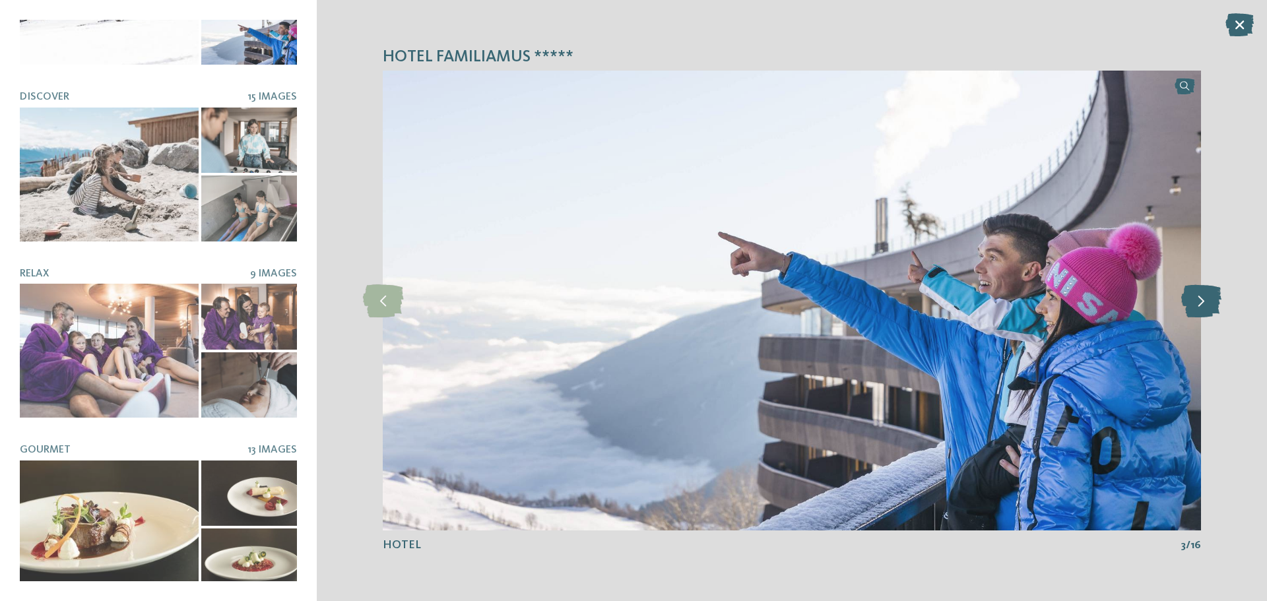
click at [1202, 300] on icon at bounding box center [1201, 300] width 40 height 33
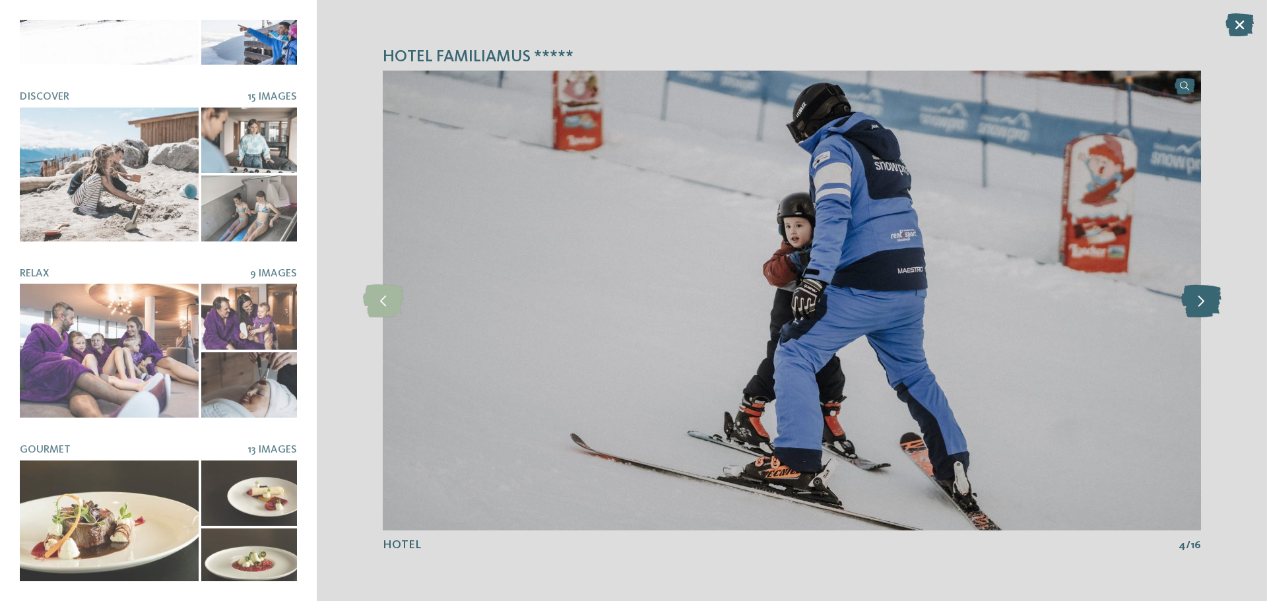
click at [1202, 300] on icon at bounding box center [1201, 300] width 40 height 33
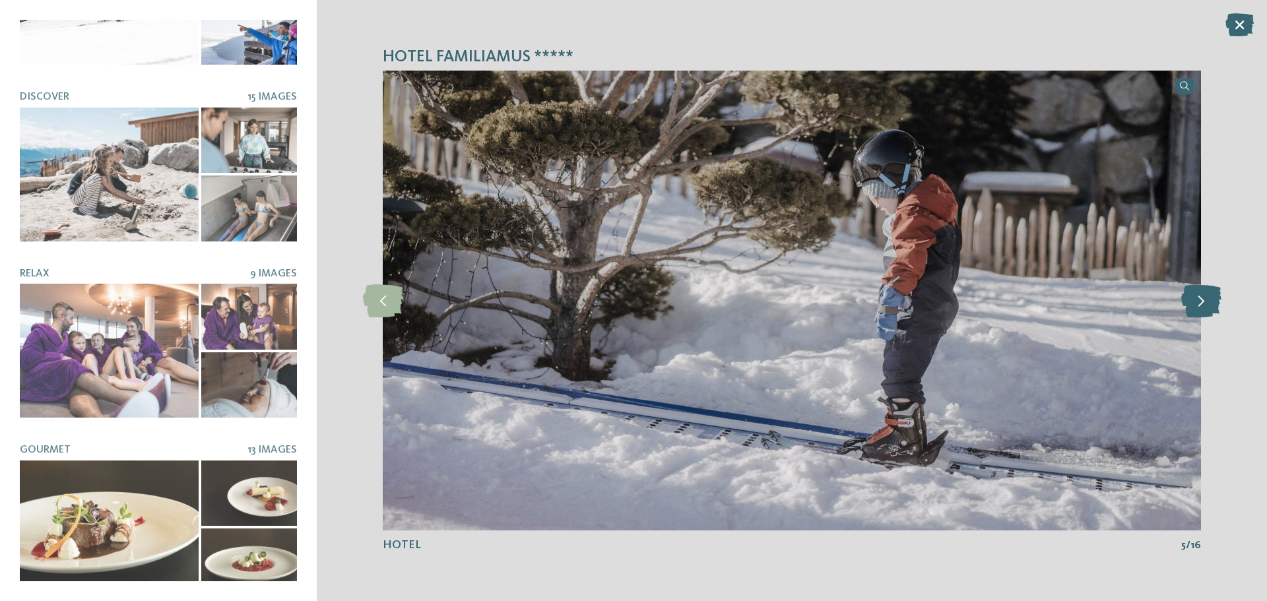
click at [1202, 300] on icon at bounding box center [1201, 300] width 40 height 33
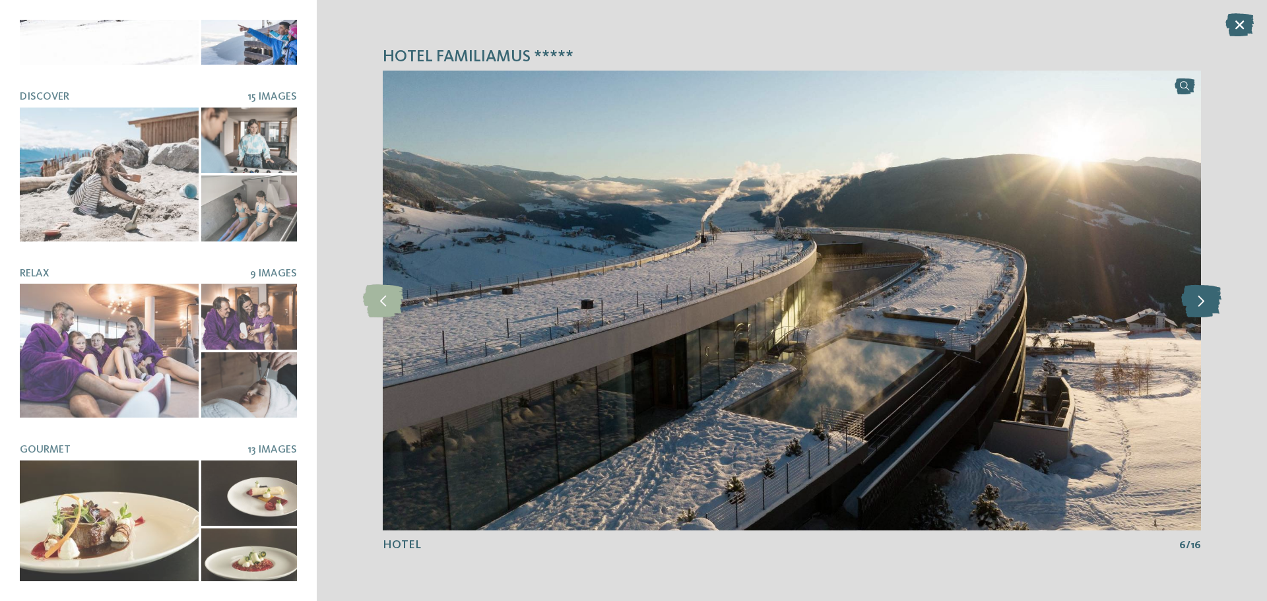
click at [1202, 300] on icon at bounding box center [1201, 300] width 40 height 33
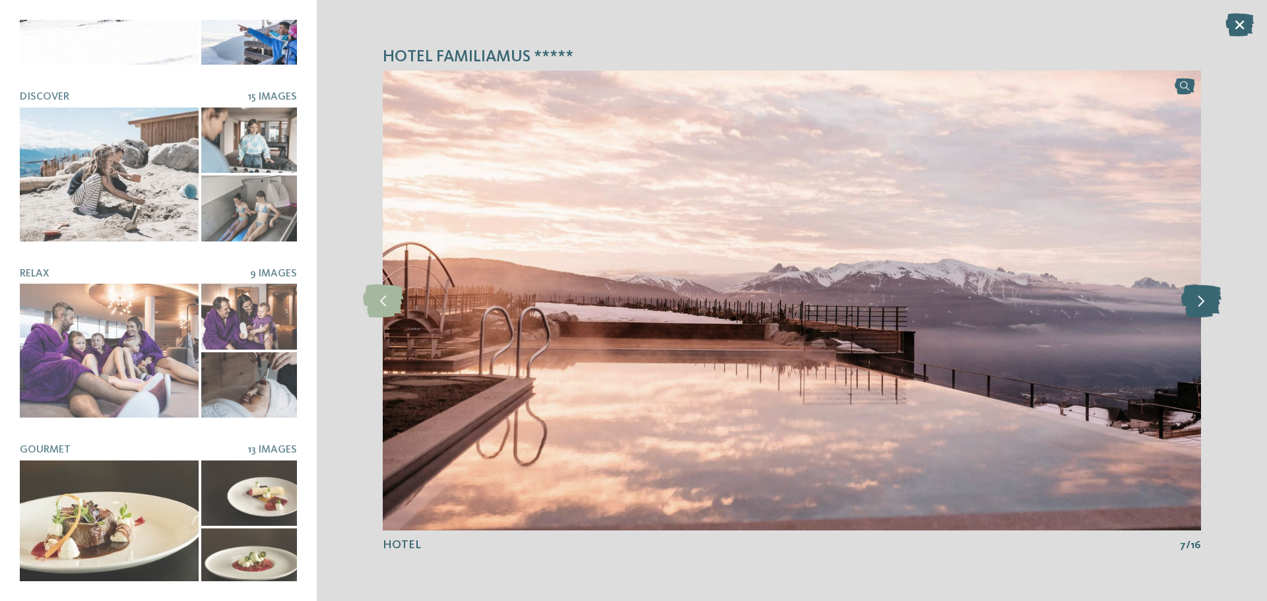
click at [1202, 300] on icon at bounding box center [1201, 300] width 40 height 33
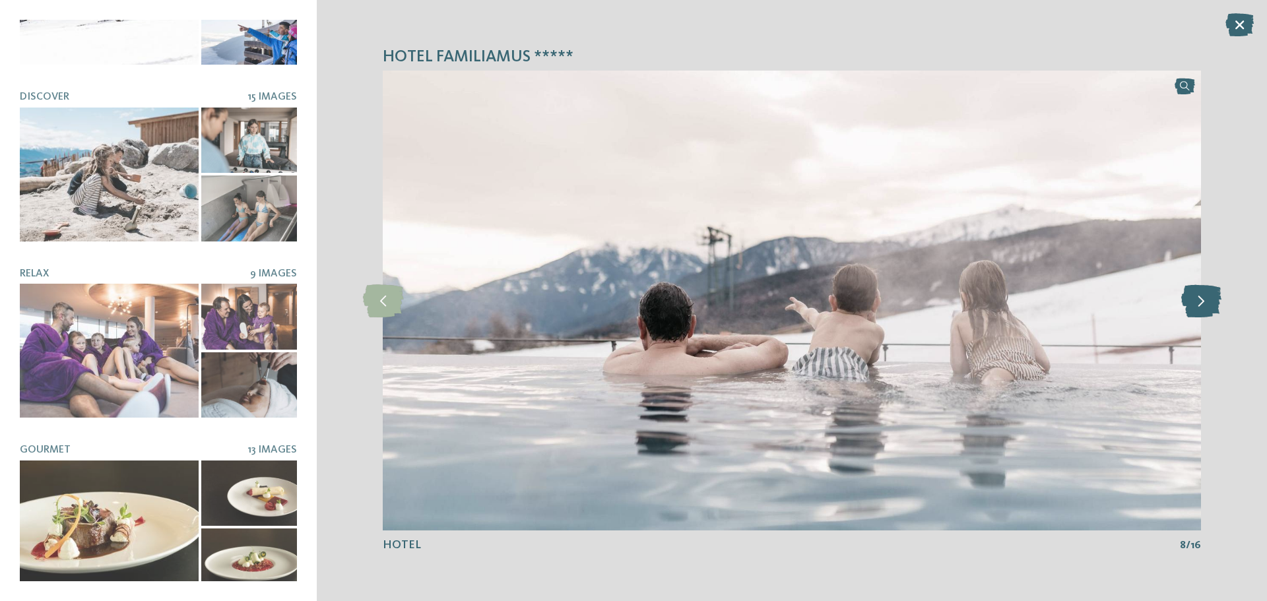
click at [1202, 300] on icon at bounding box center [1201, 300] width 40 height 33
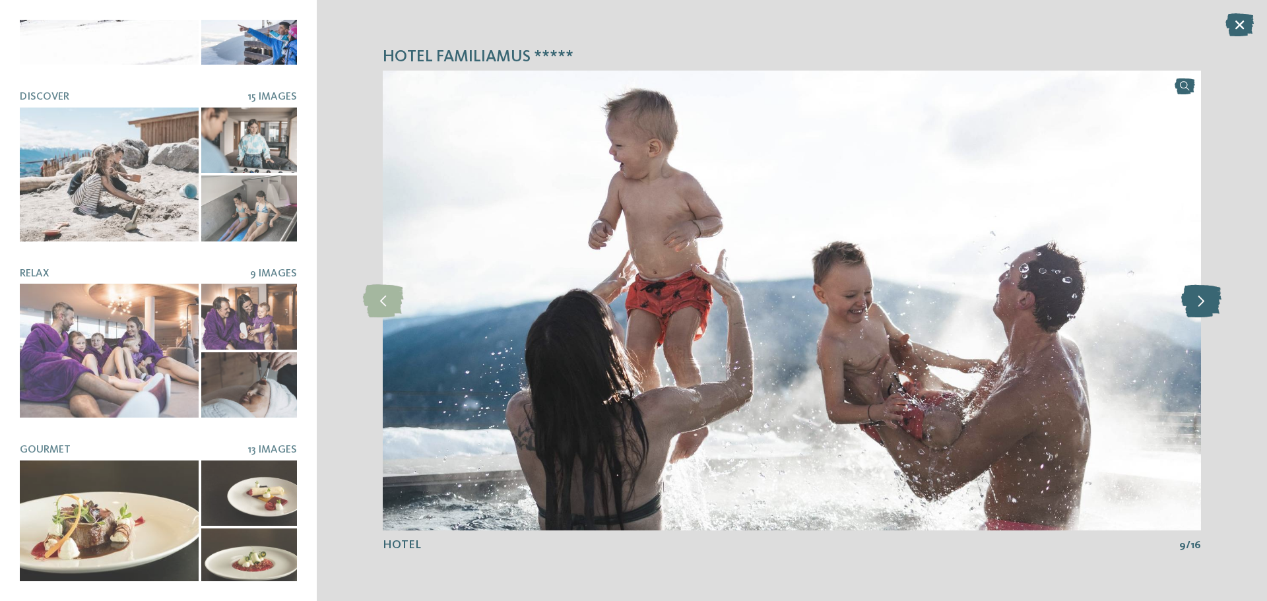
click at [1202, 300] on icon at bounding box center [1201, 300] width 40 height 33
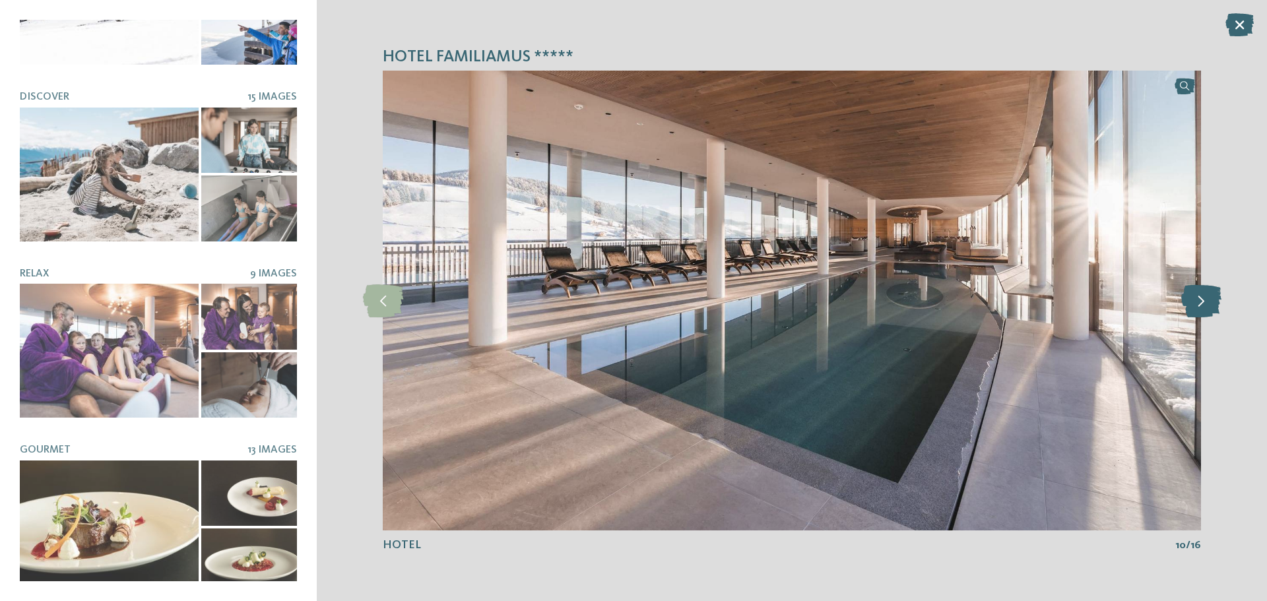
click at [1202, 300] on icon at bounding box center [1201, 300] width 40 height 33
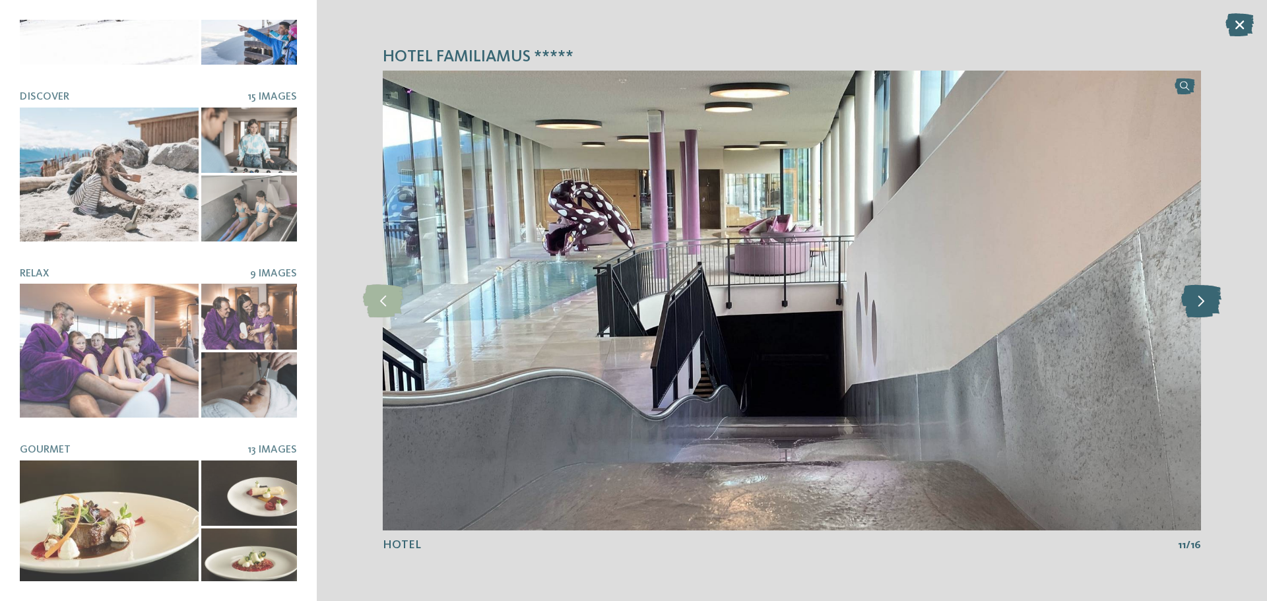
click at [1202, 300] on icon at bounding box center [1201, 300] width 40 height 33
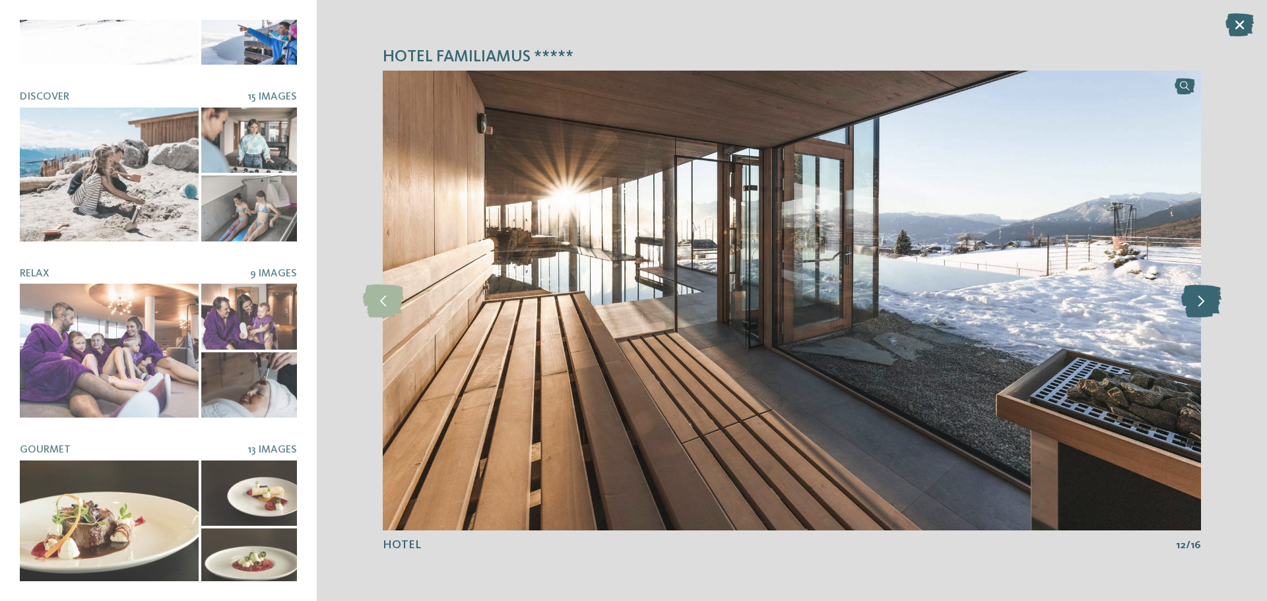
click at [1202, 300] on icon at bounding box center [1201, 300] width 40 height 33
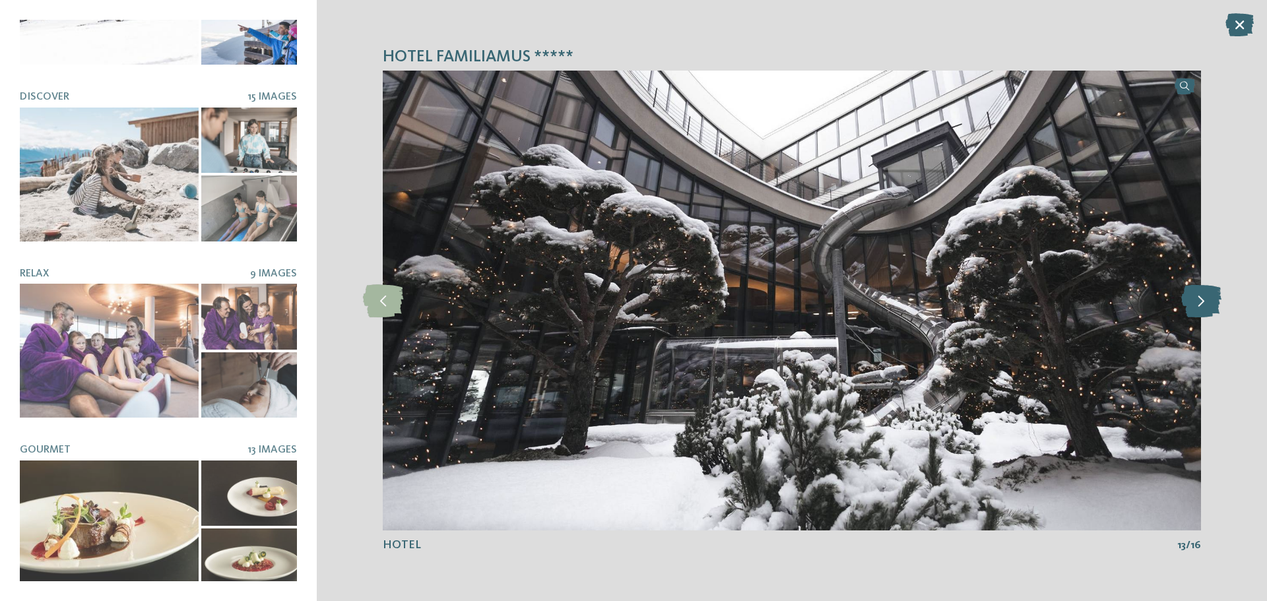
click at [1202, 300] on icon at bounding box center [1201, 300] width 40 height 33
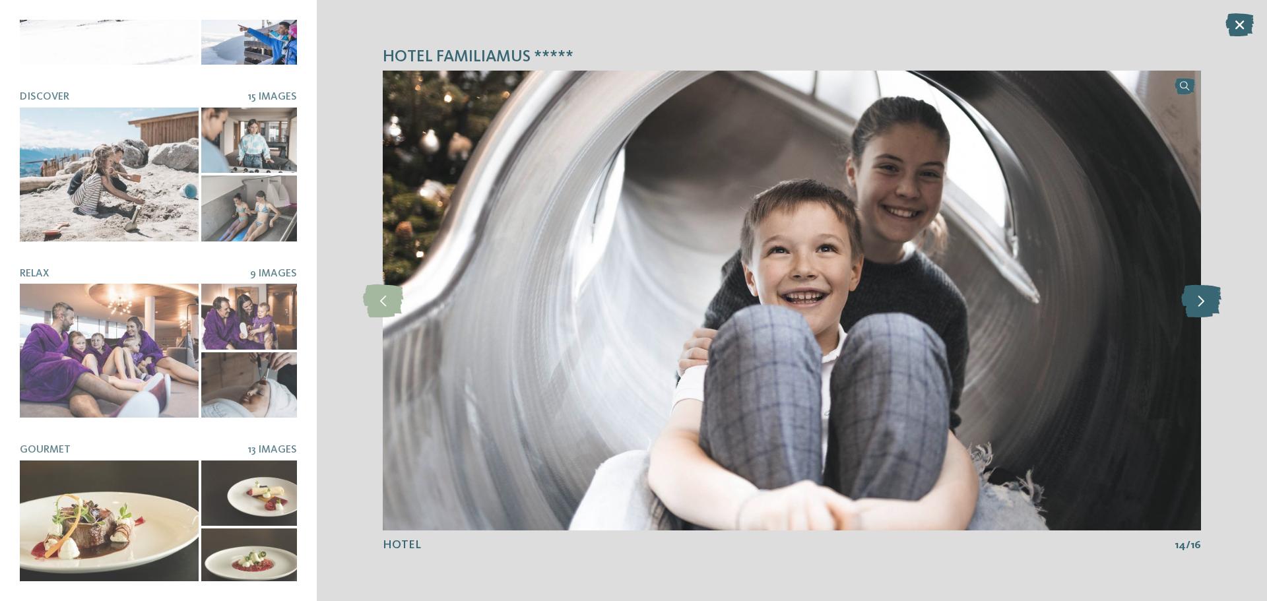
click at [1202, 300] on icon at bounding box center [1201, 300] width 40 height 33
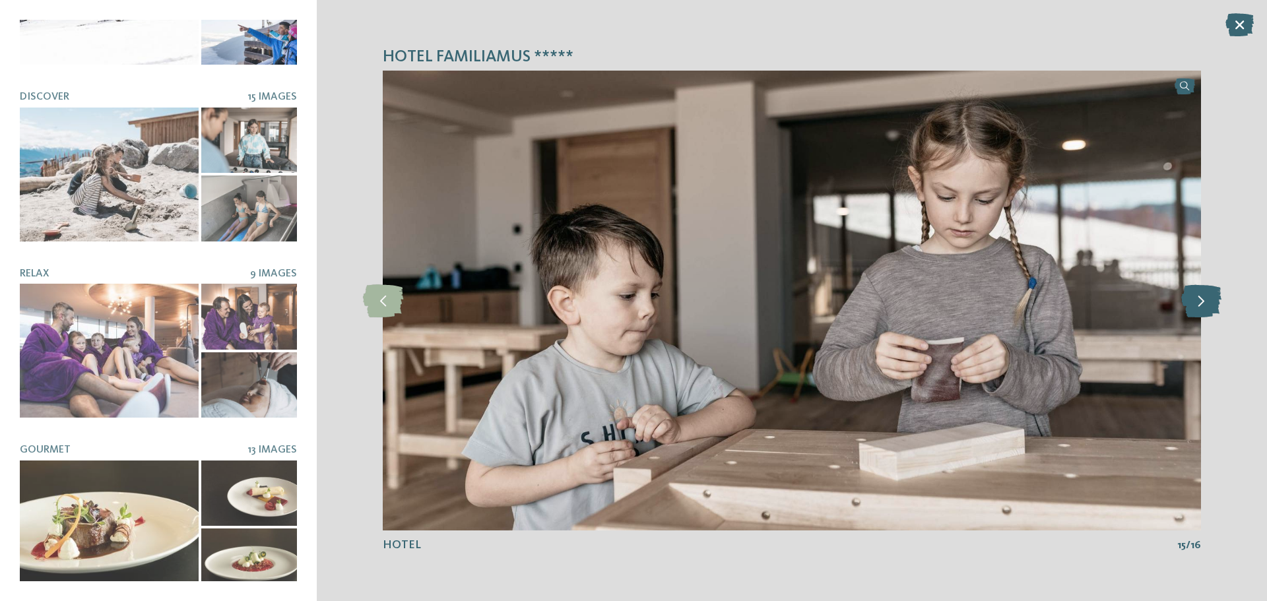
click at [1202, 300] on icon at bounding box center [1201, 300] width 40 height 33
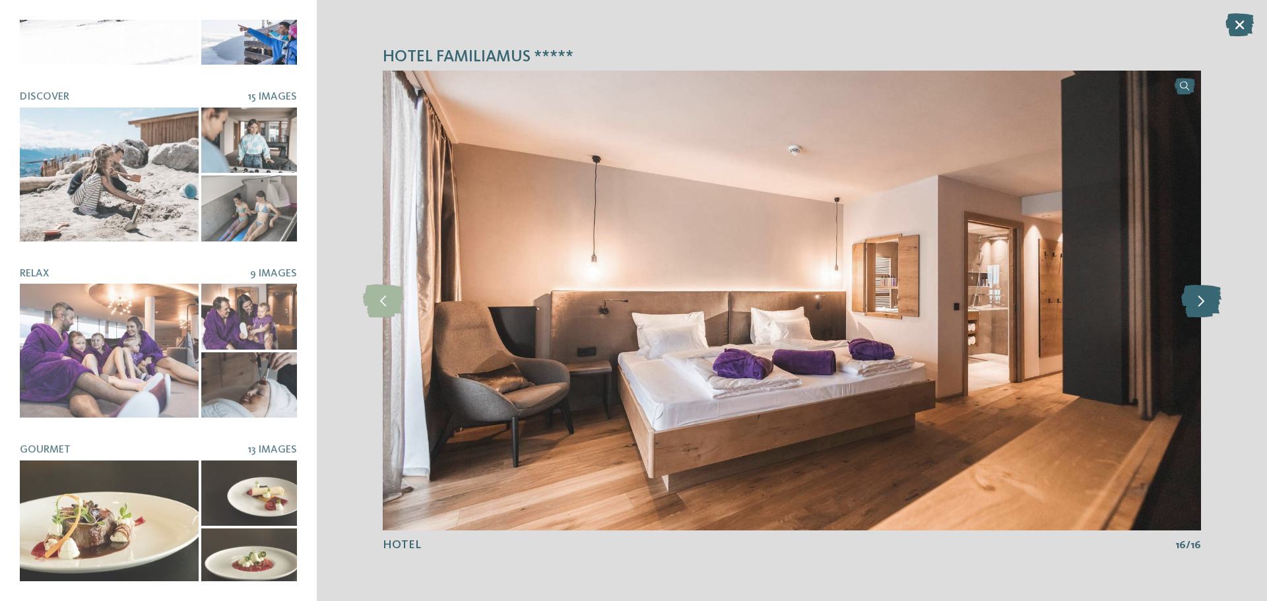
click at [1202, 300] on icon at bounding box center [1201, 300] width 40 height 33
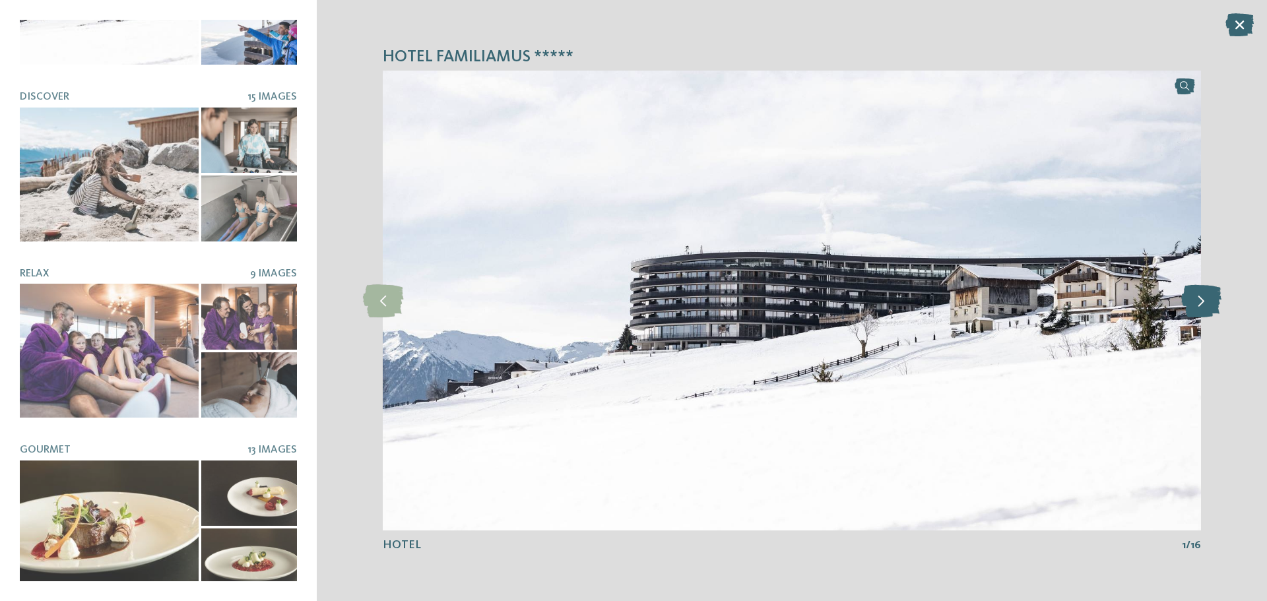
click at [1202, 300] on icon at bounding box center [1201, 300] width 40 height 33
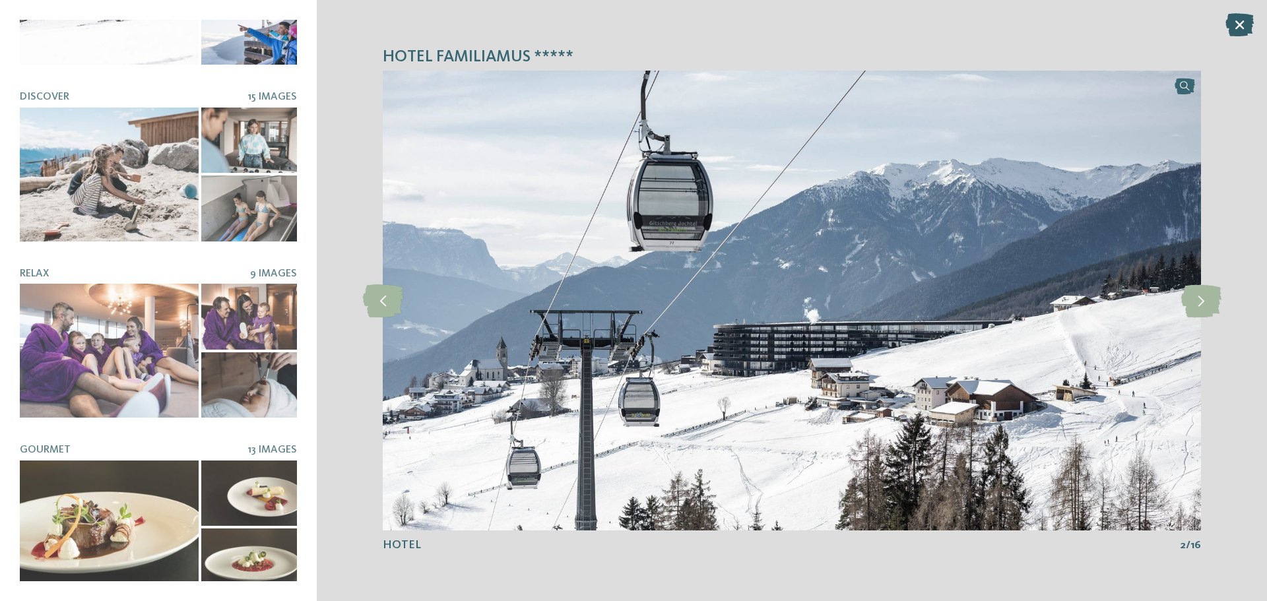
click at [1237, 13] on div "Hotel Familiamus ***** Hotel 16 Images Discover" at bounding box center [633, 300] width 1267 height 601
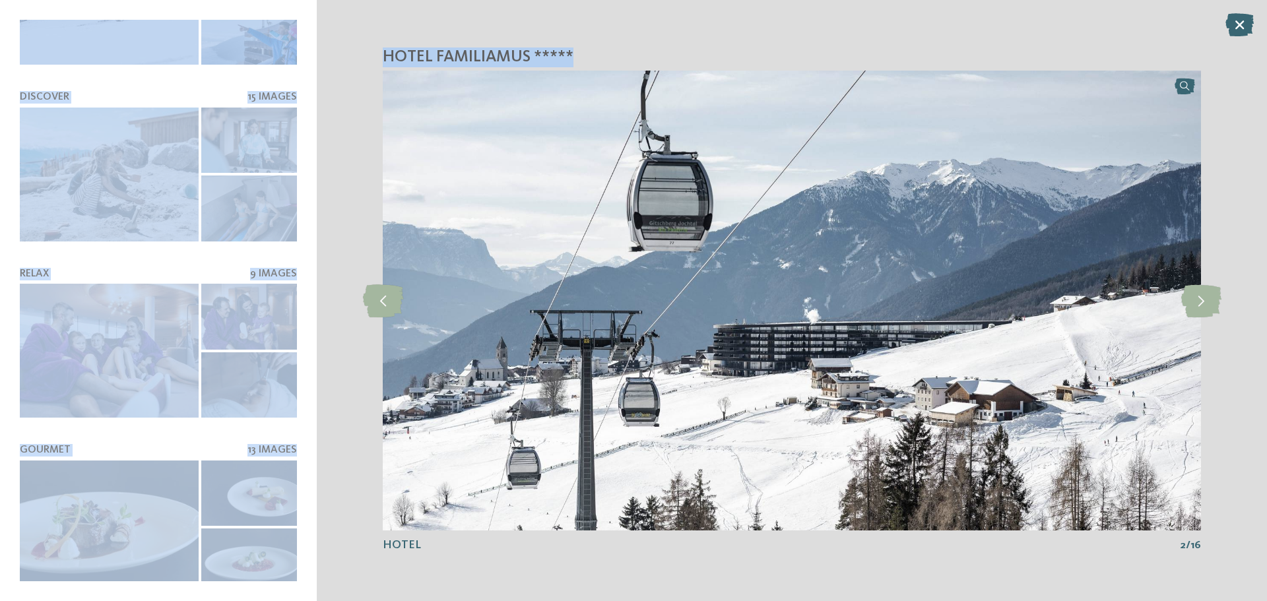
click at [1241, 25] on icon at bounding box center [1239, 24] width 28 height 23
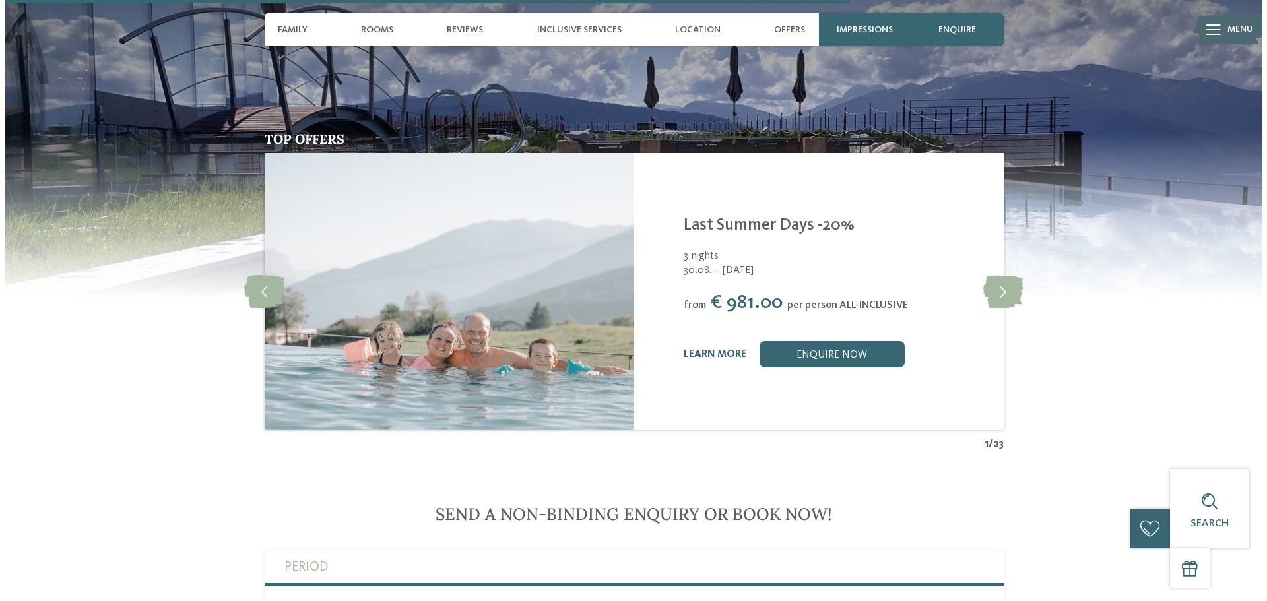
scroll to position [3167, 0]
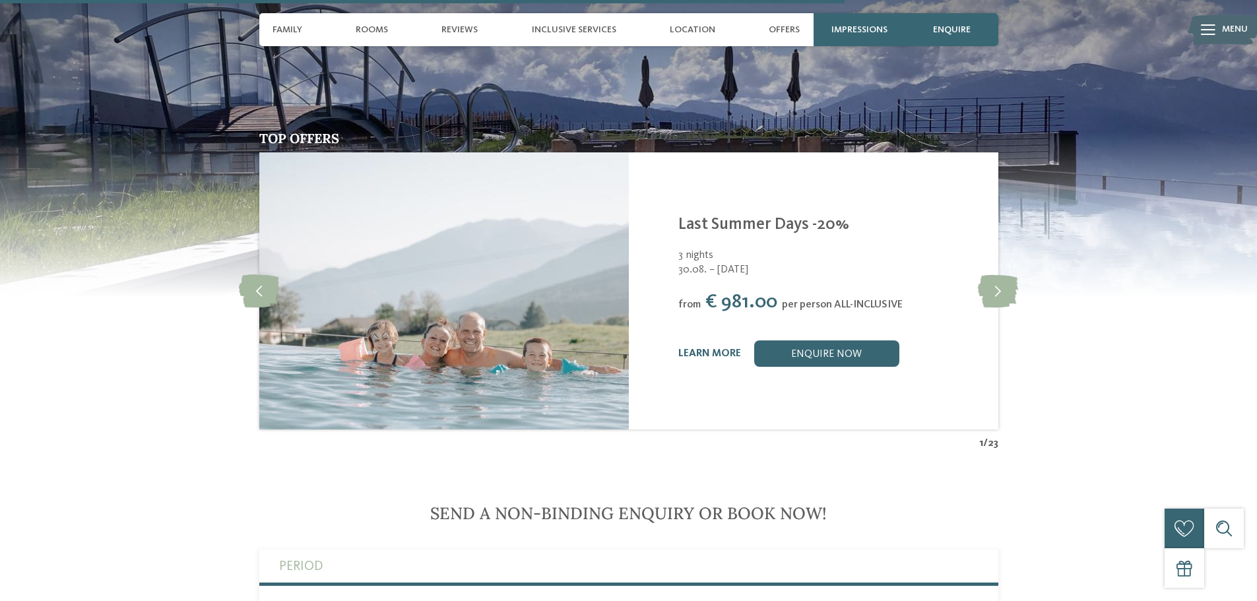
drag, startPoint x: 697, startPoint y: 318, endPoint x: 706, endPoint y: 319, distance: 9.3
click at [697, 348] on link "learn more" at bounding box center [709, 353] width 63 height 11
